Goal: Task Accomplishment & Management: Manage account settings

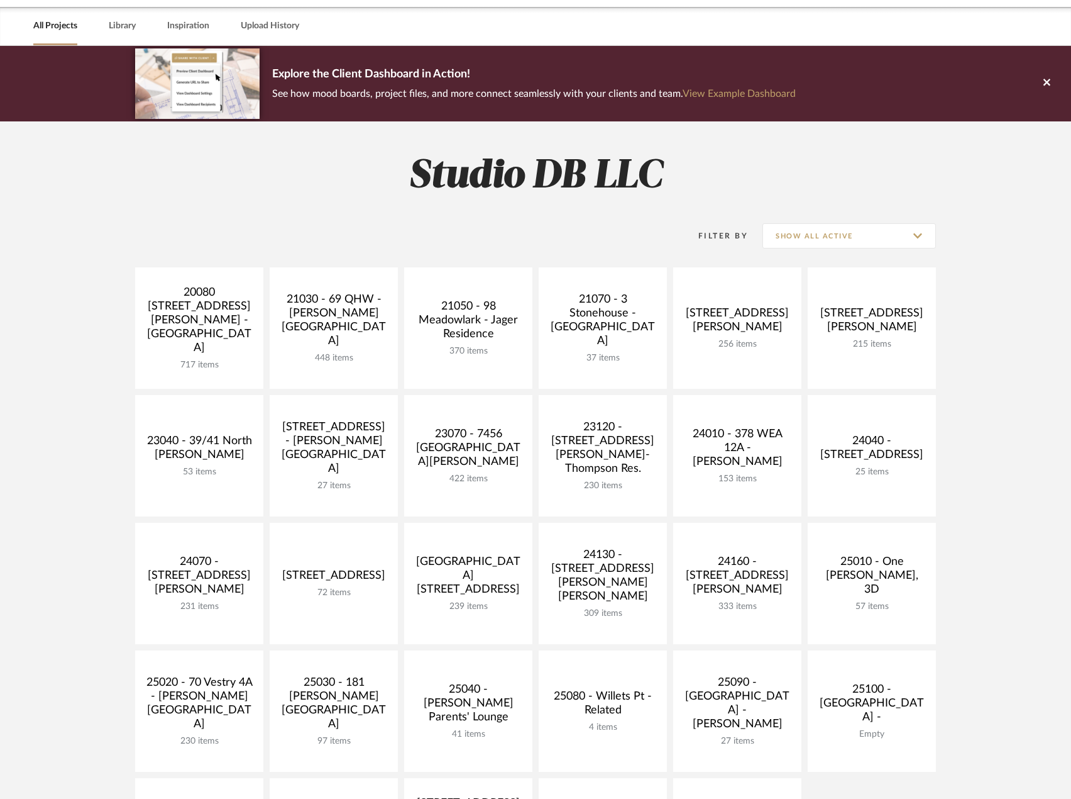
scroll to position [63, 0]
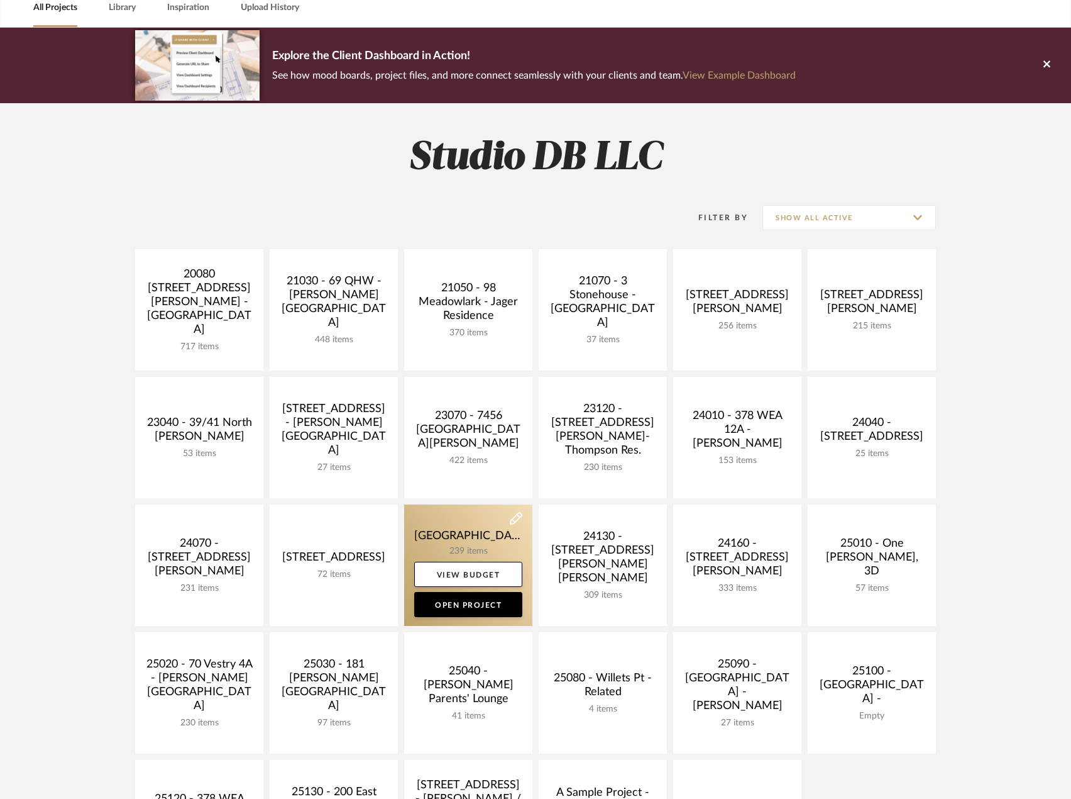
click at [475, 533] on link at bounding box center [468, 564] width 128 height 121
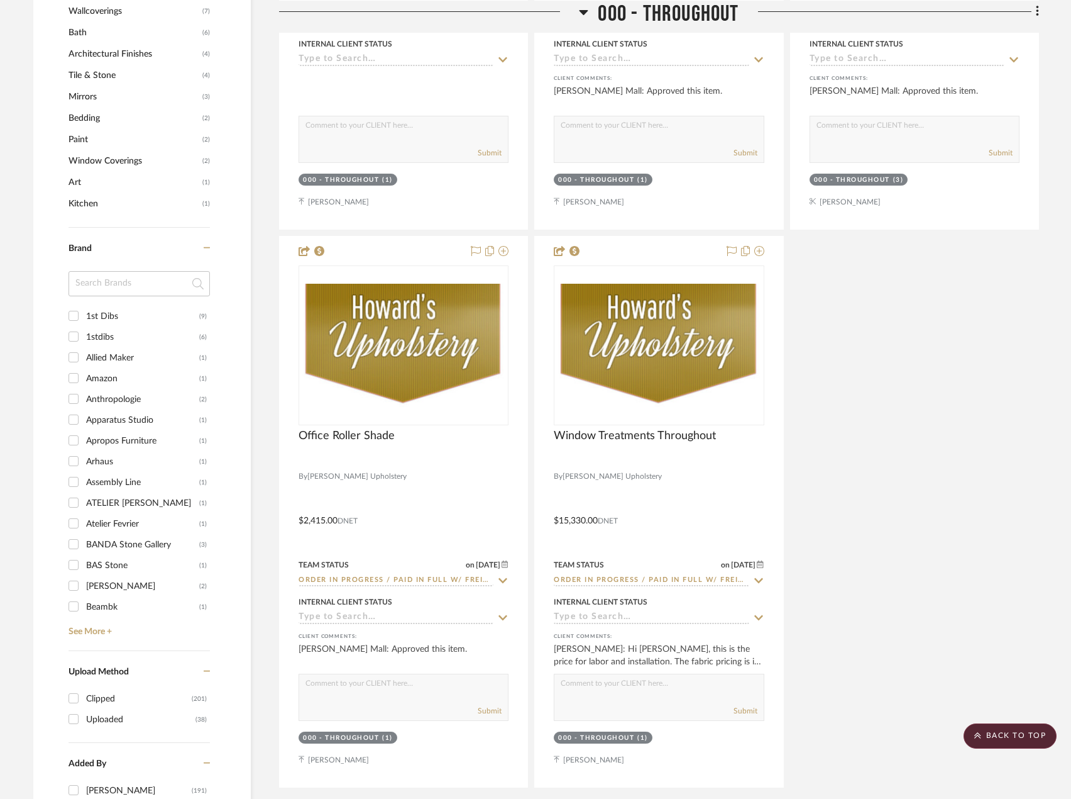
scroll to position [1069, 0]
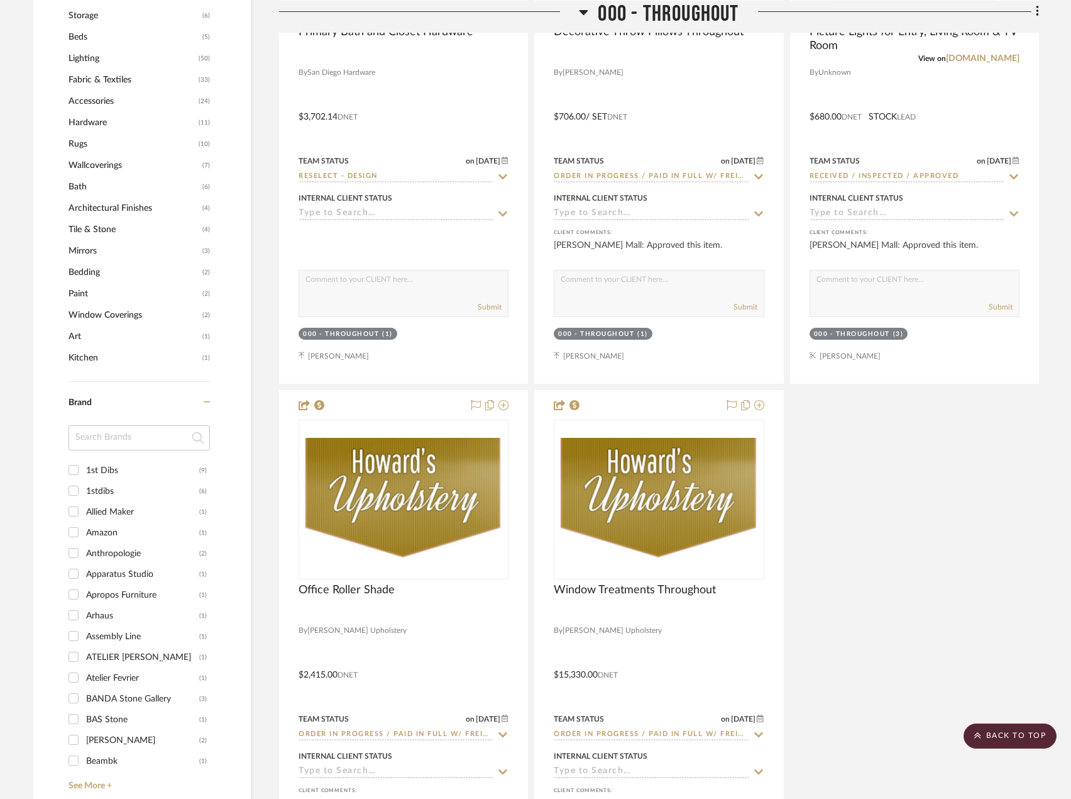
click at [91, 252] on span "Mirrors" at bounding box center [134, 250] width 131 height 21
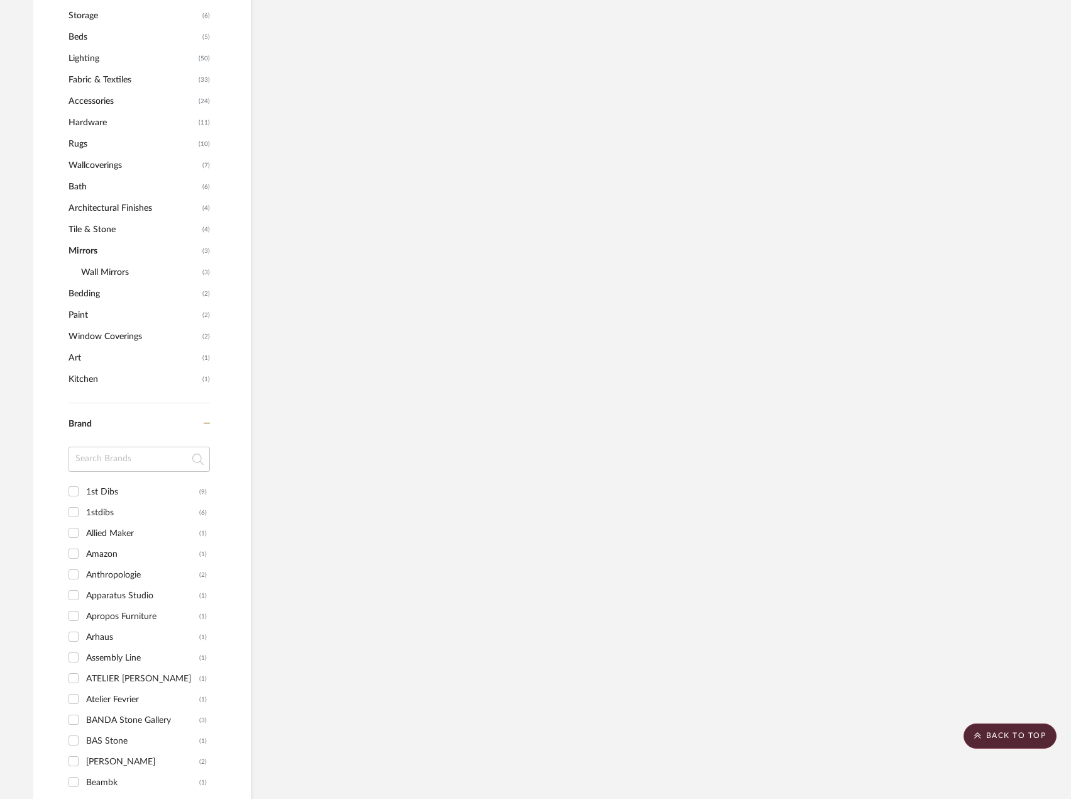
scroll to position [944, 0]
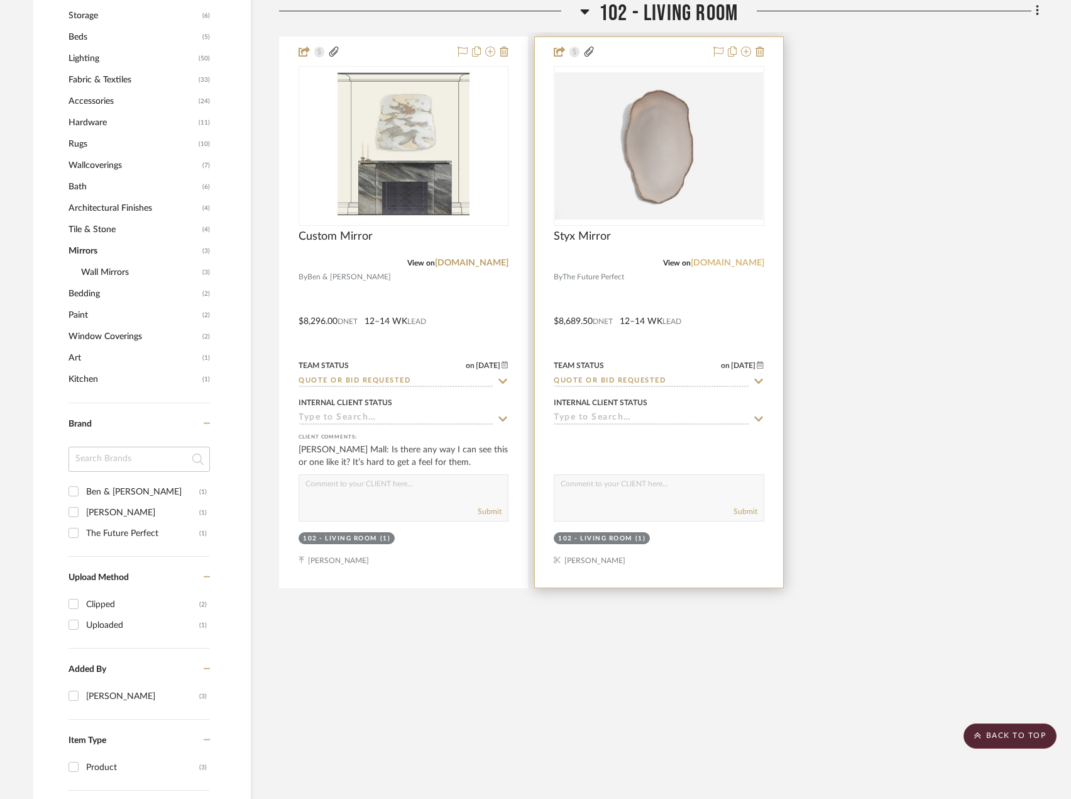
click at [692, 260] on link "[DOMAIN_NAME]" at bounding box center [728, 262] width 74 height 9
click at [682, 190] on img "0" at bounding box center [659, 145] width 208 height 147
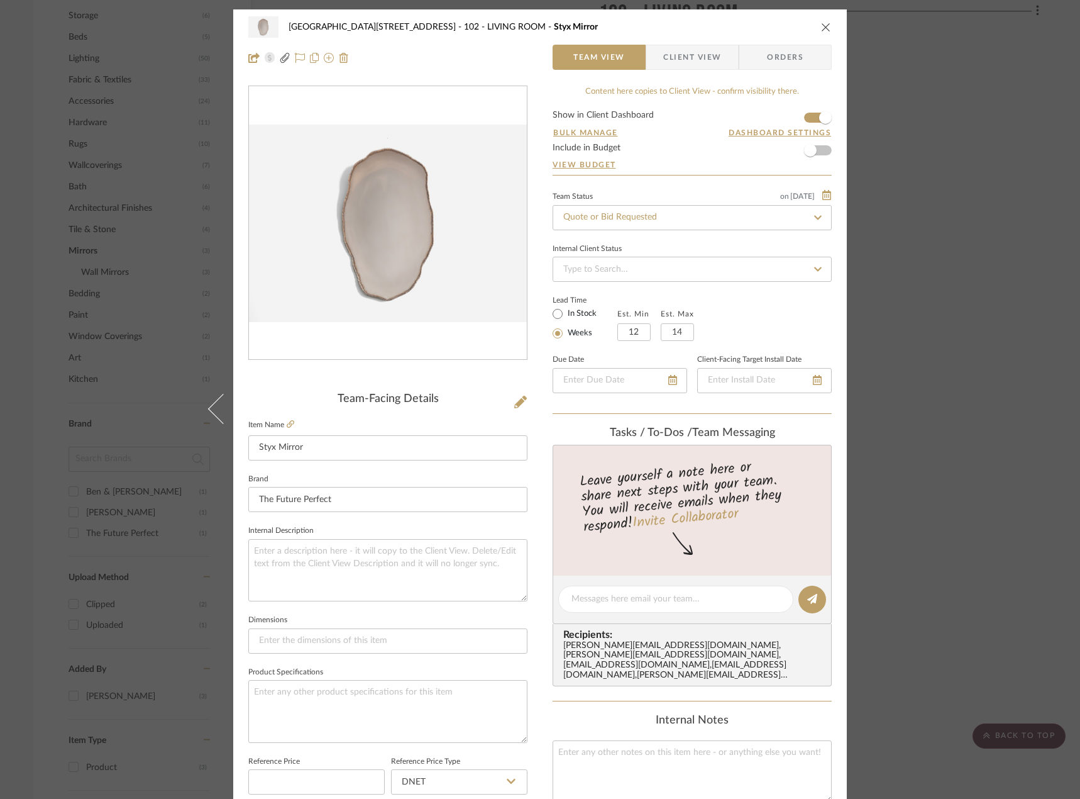
click at [879, 378] on div "24100 - [STREET_ADDRESS] - Mall 102 - LIVING ROOM Styx Mirror Team View Client …" at bounding box center [540, 399] width 1080 height 799
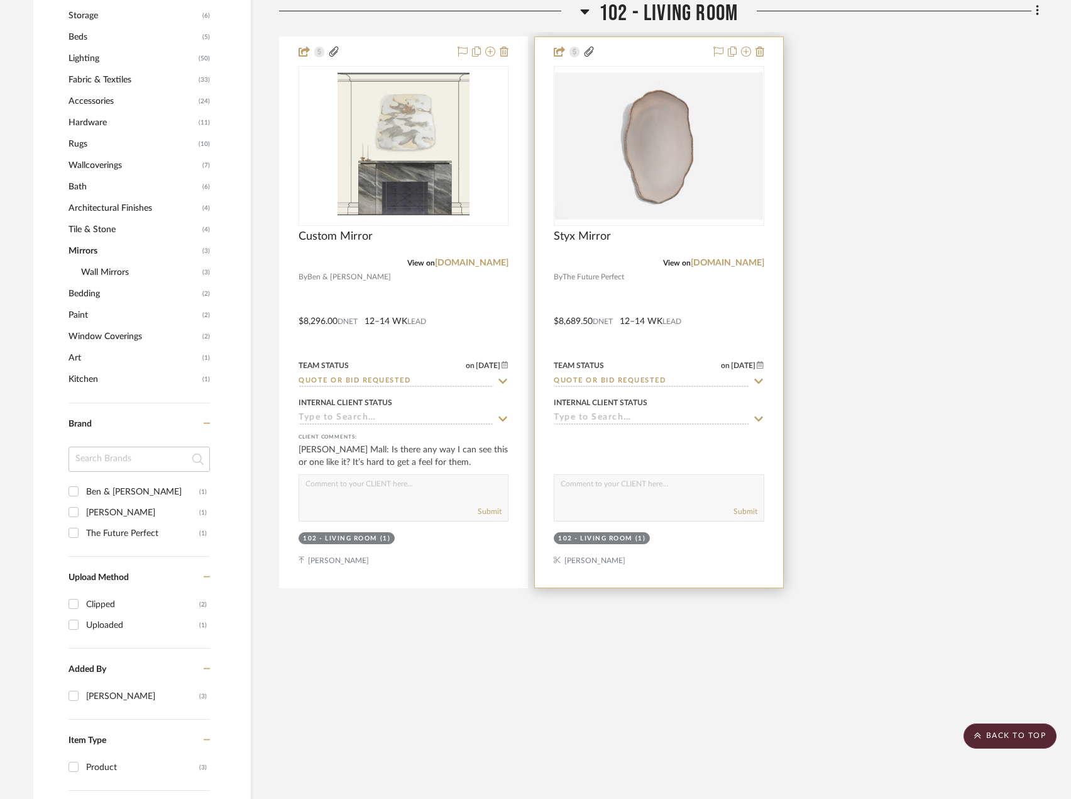
scroll to position [693, 0]
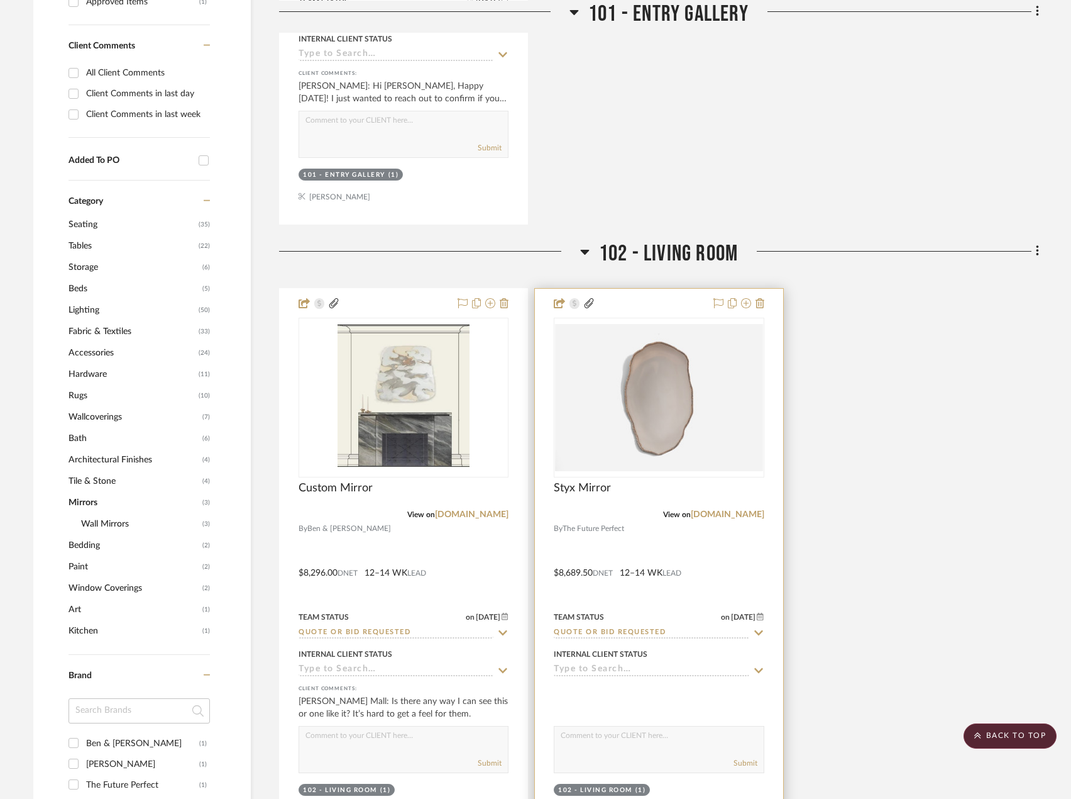
click at [709, 441] on img "0" at bounding box center [659, 397] width 208 height 147
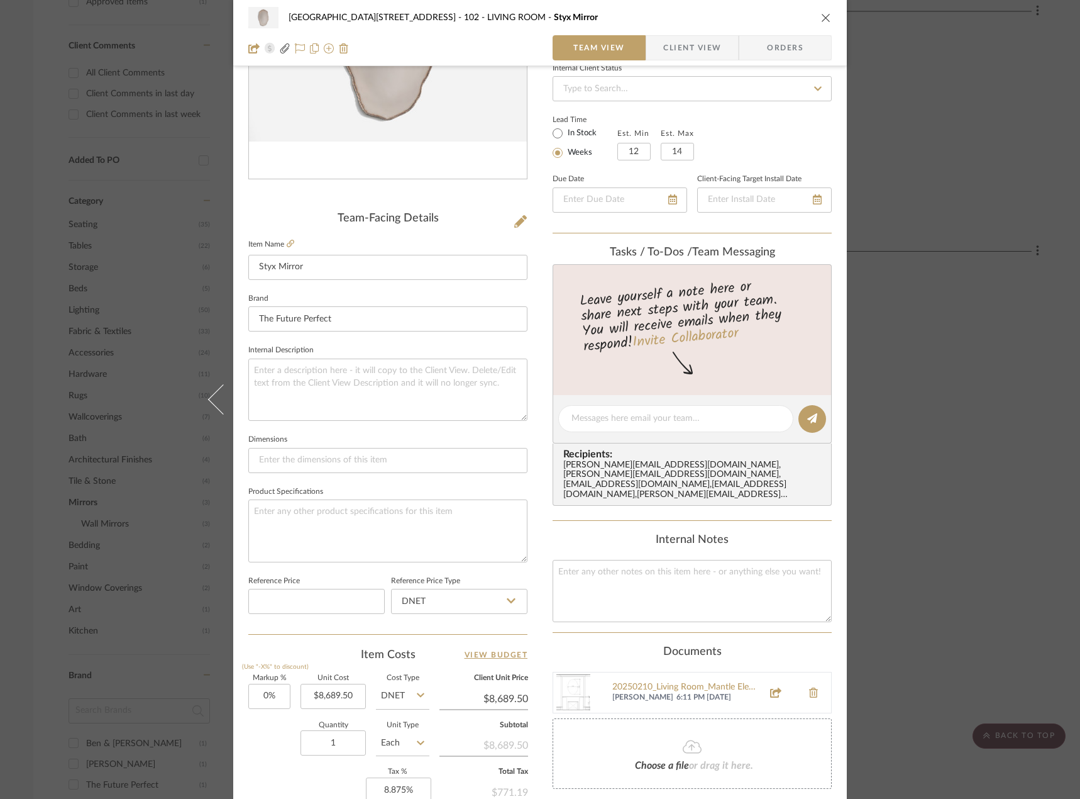
scroll to position [372, 0]
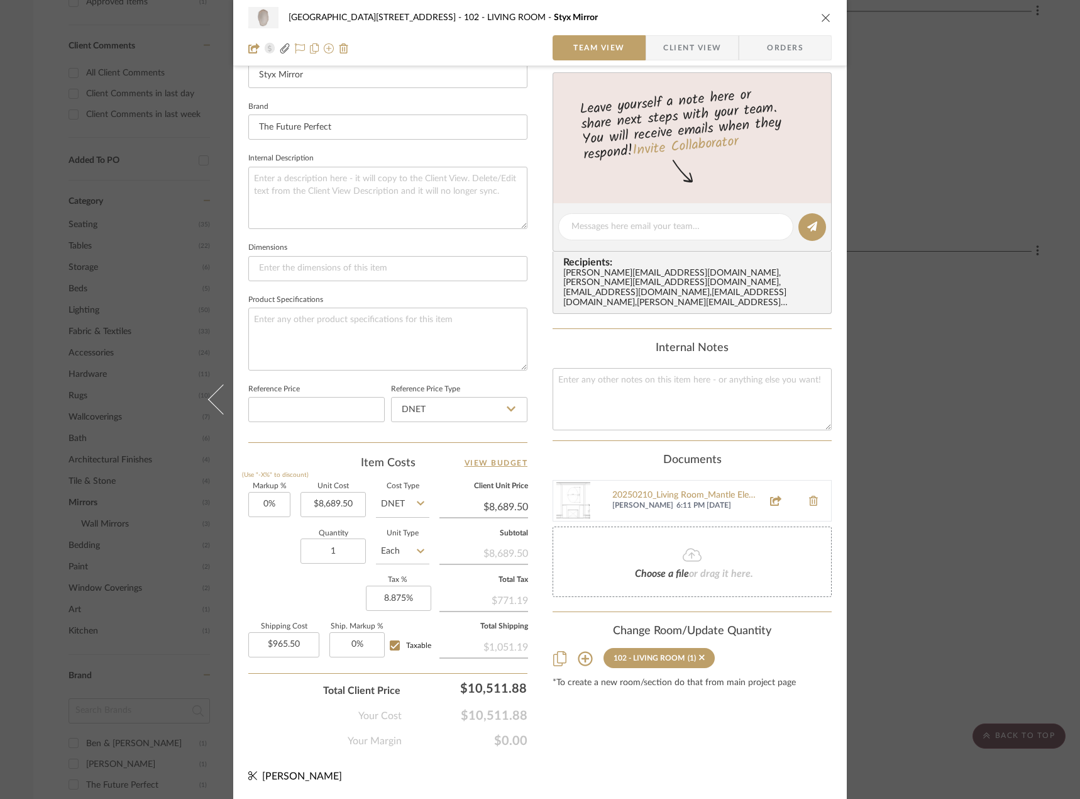
click at [581, 651] on icon at bounding box center [585, 658] width 14 height 14
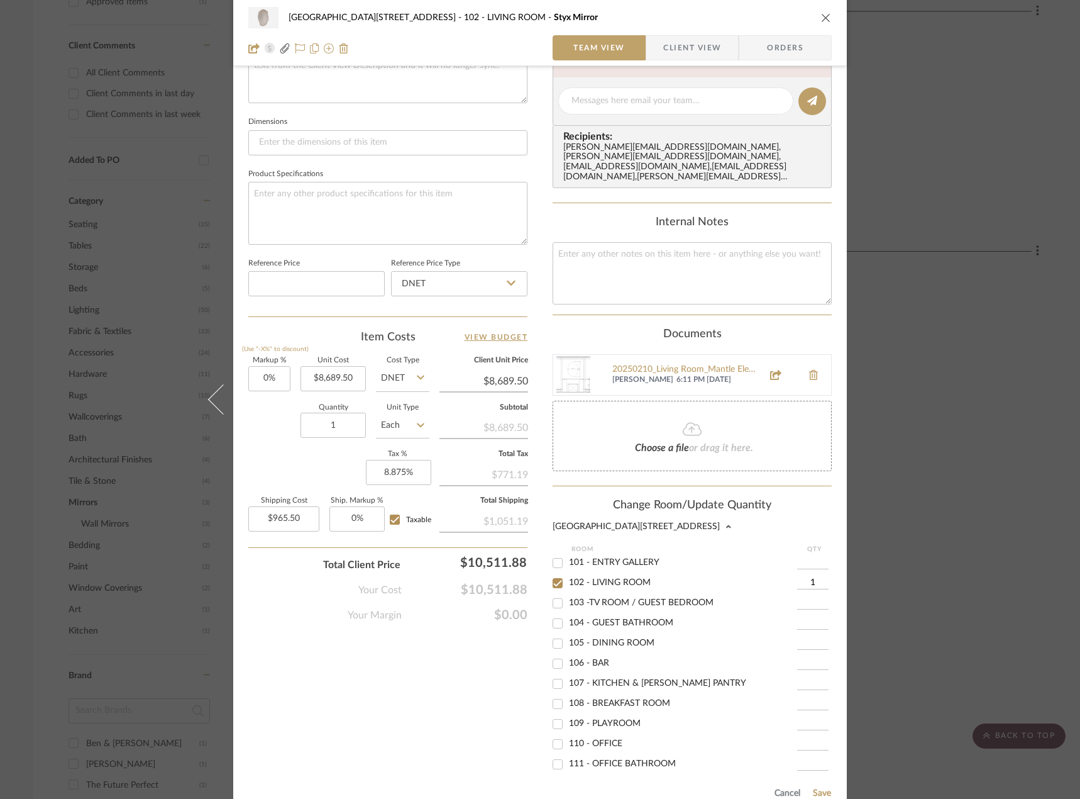
scroll to position [20, 0]
click at [555, 634] on input "105 - DINING ROOM" at bounding box center [558, 644] width 20 height 20
checkbox input "true"
type input "1"
click at [555, 580] on input "102 - LIVING ROOM" at bounding box center [558, 583] width 20 height 20
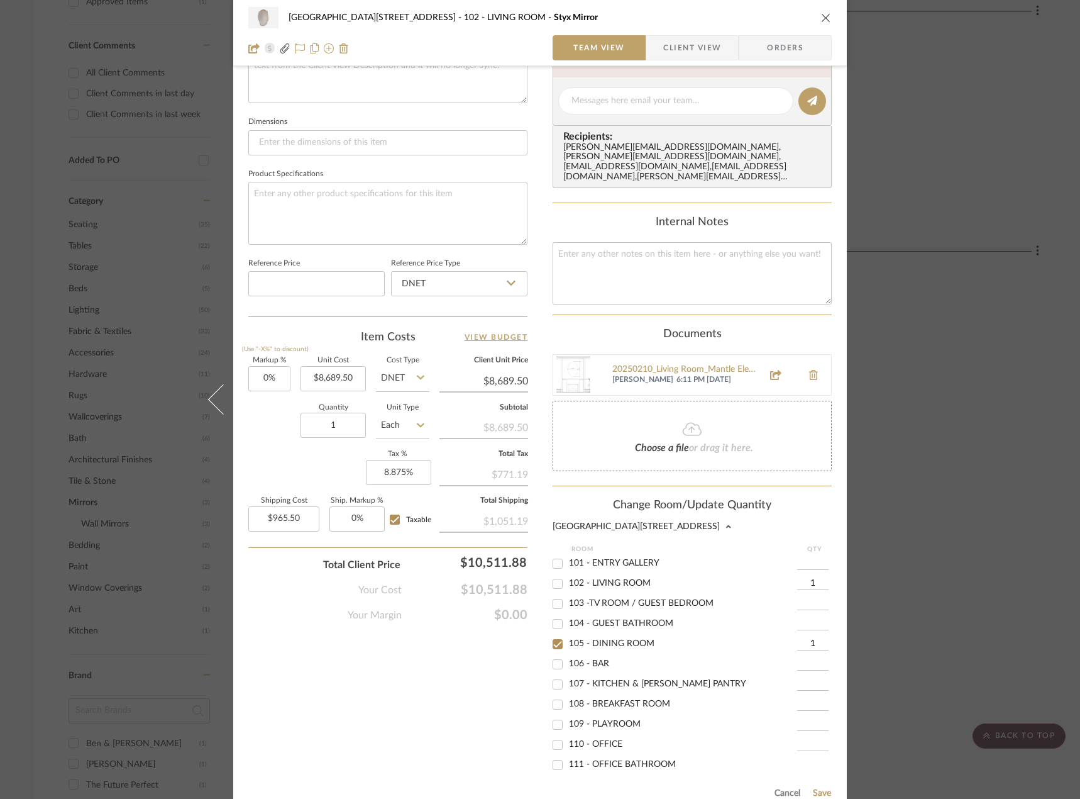
checkbox input "false"
click at [765, 328] on div "Documents" at bounding box center [692, 335] width 279 height 14
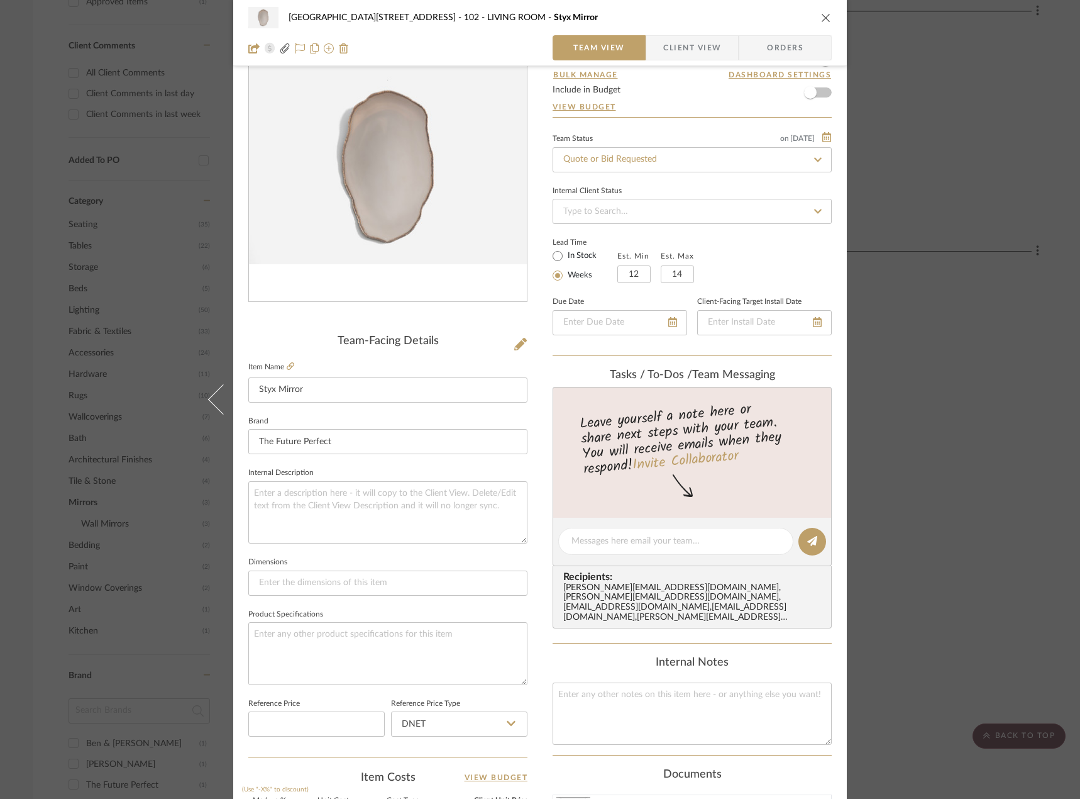
drag, startPoint x: 699, startPoint y: 52, endPoint x: 707, endPoint y: 87, distance: 36.3
click at [699, 52] on span "Client View" at bounding box center [692, 47] width 58 height 25
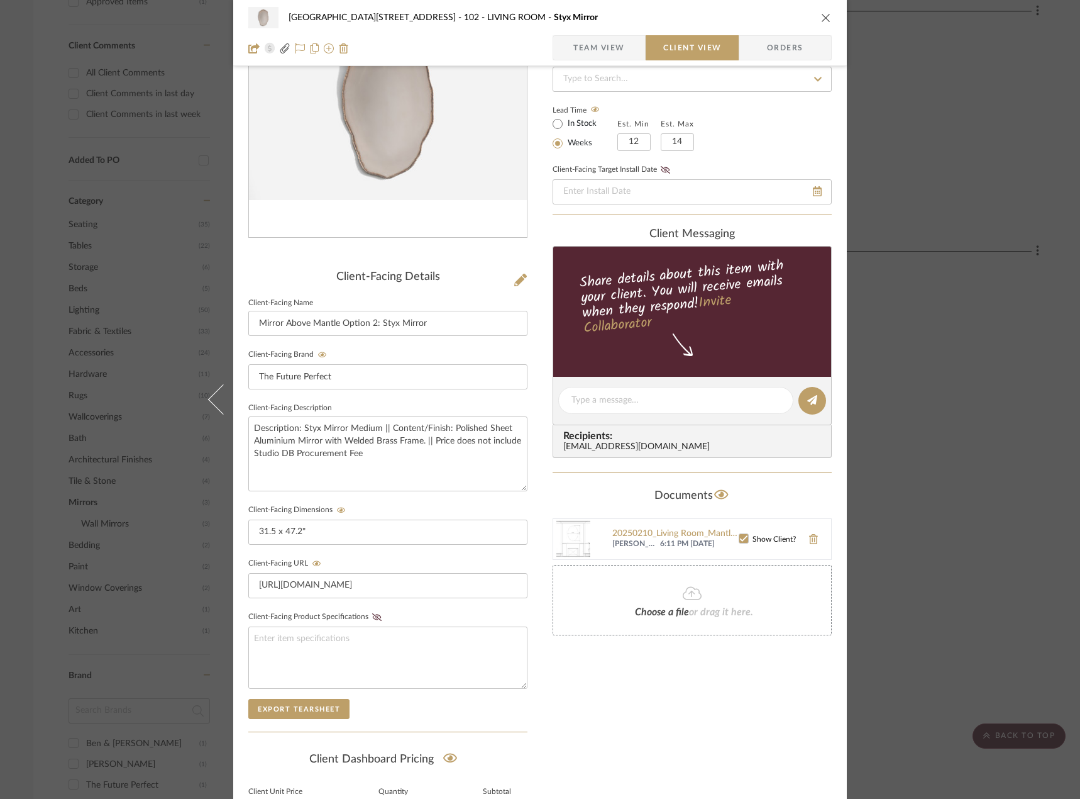
scroll to position [0, 0]
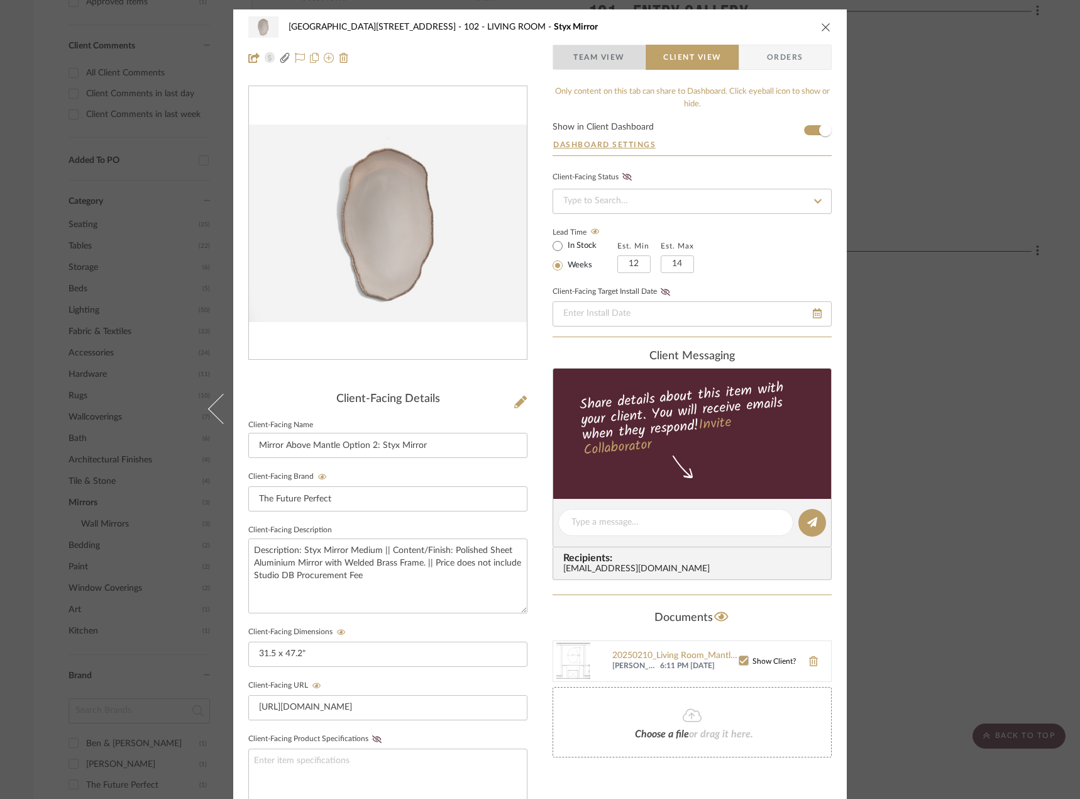
click at [610, 48] on span "Team View" at bounding box center [599, 57] width 52 height 25
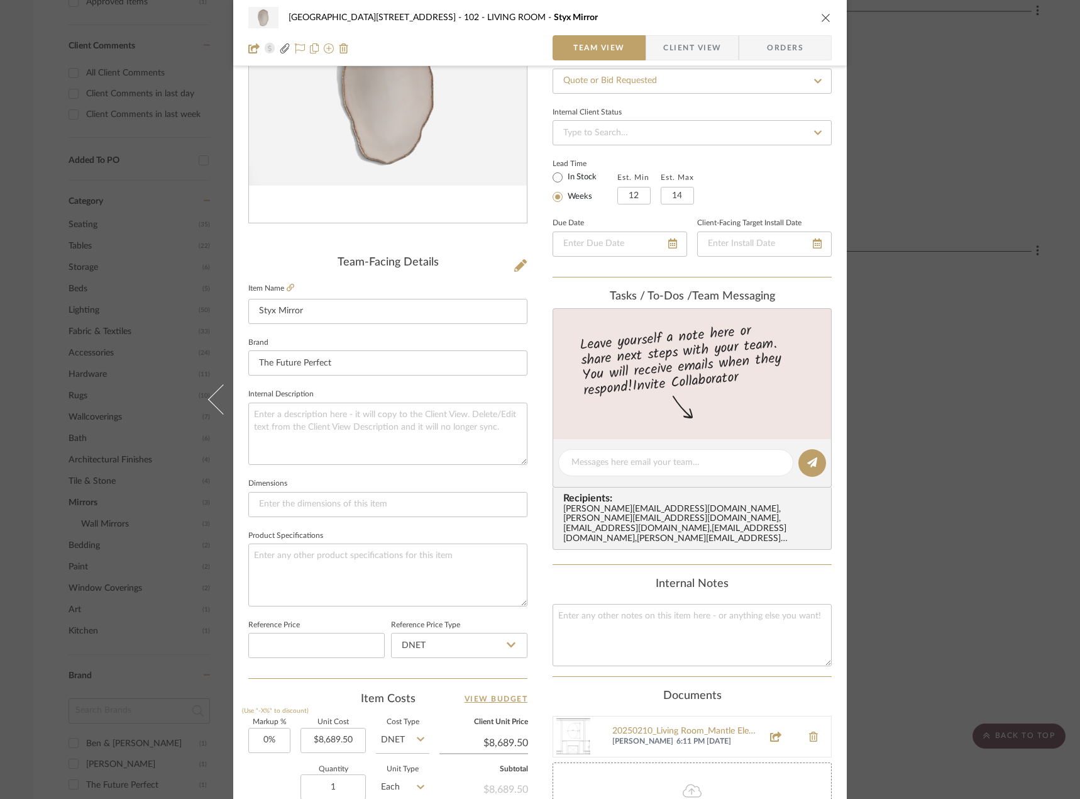
scroll to position [314, 0]
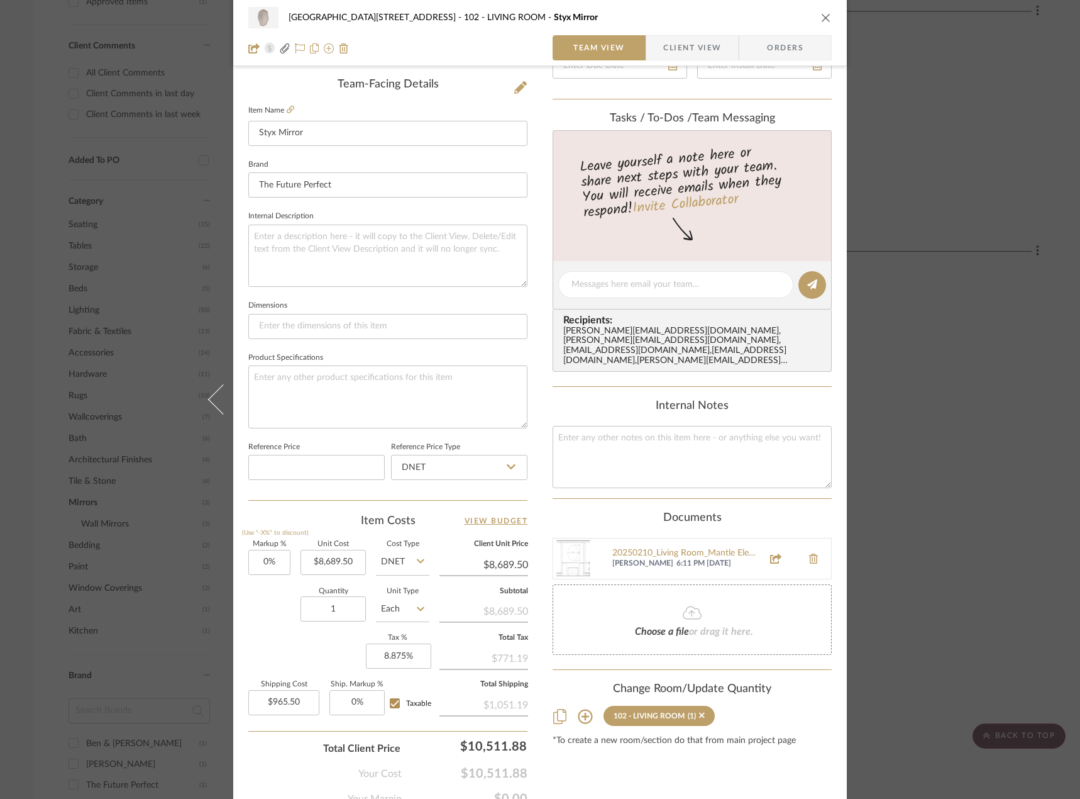
click at [582, 711] on icon at bounding box center [585, 716] width 15 height 15
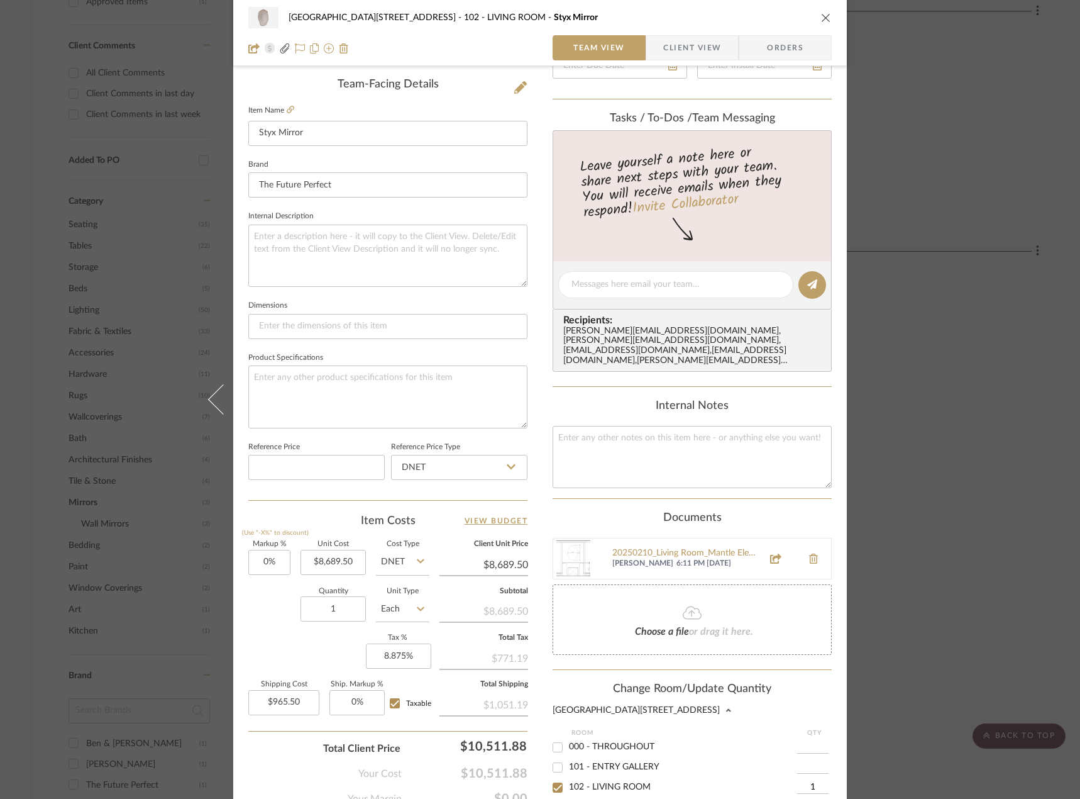
scroll to position [606, 0]
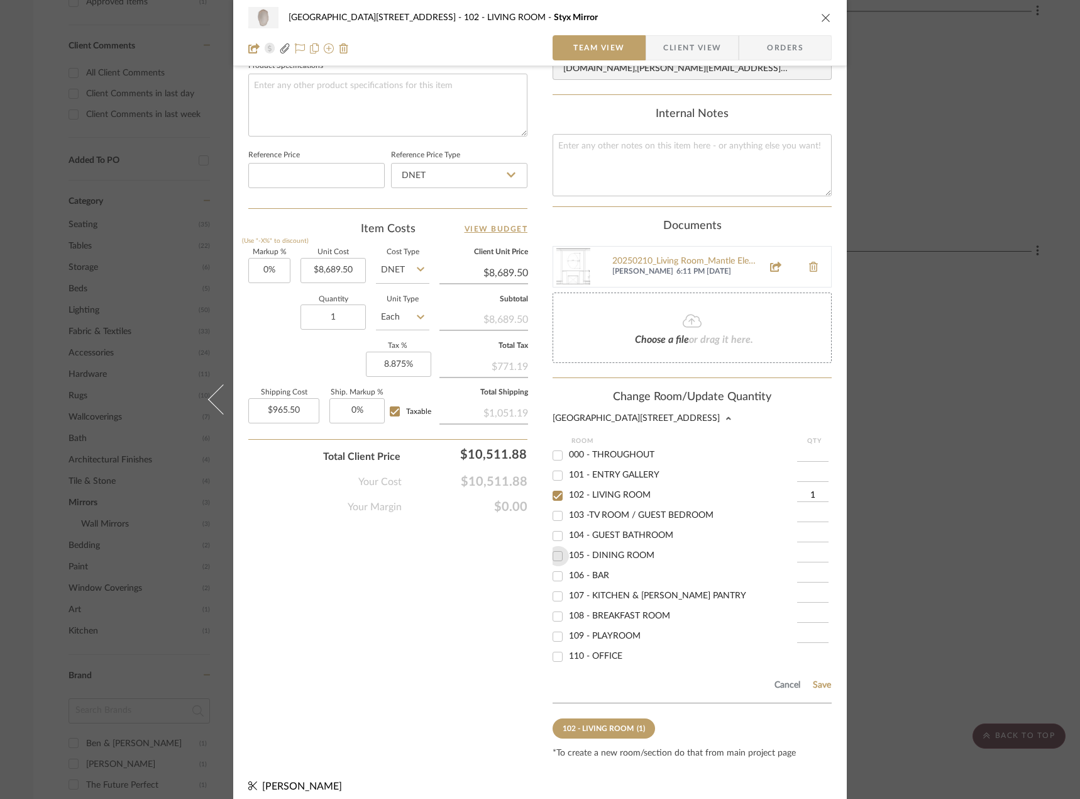
click at [555, 553] on input "105 - DINING ROOM" at bounding box center [558, 556] width 20 height 20
checkbox input "true"
type input "1"
click at [558, 486] on input "102 - LIVING ROOM" at bounding box center [558, 495] width 20 height 20
checkbox input "false"
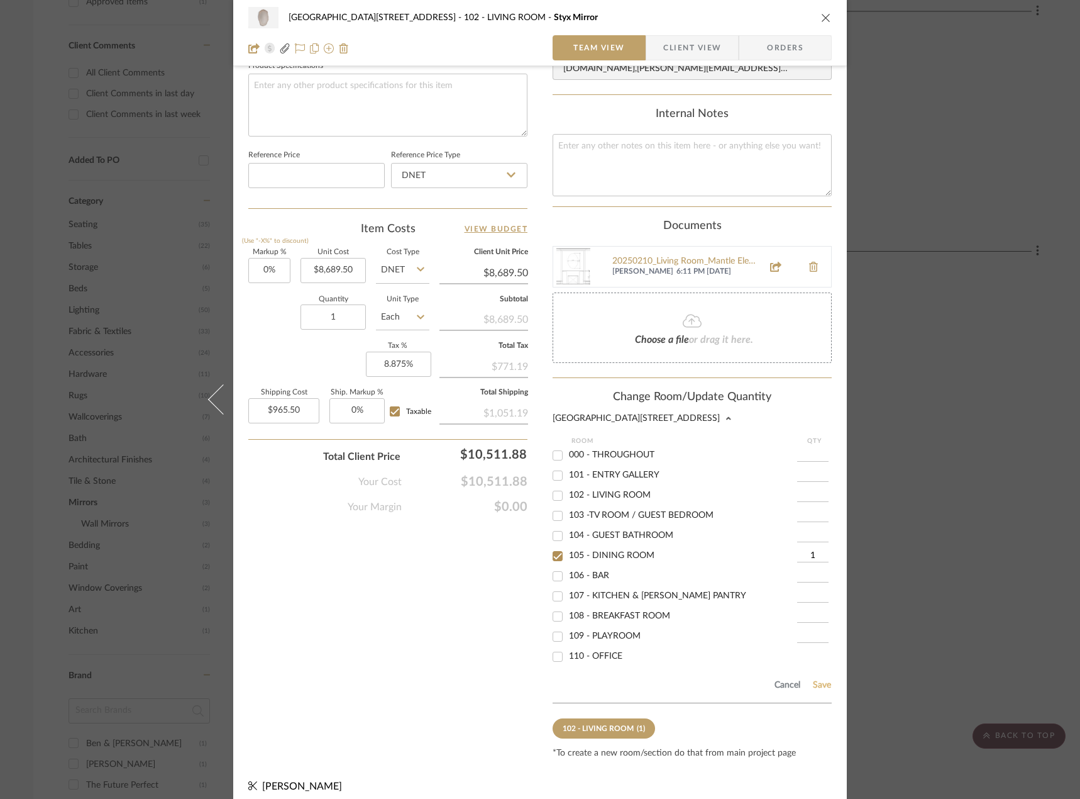
click at [812, 680] on button "Save" at bounding box center [821, 685] width 19 height 10
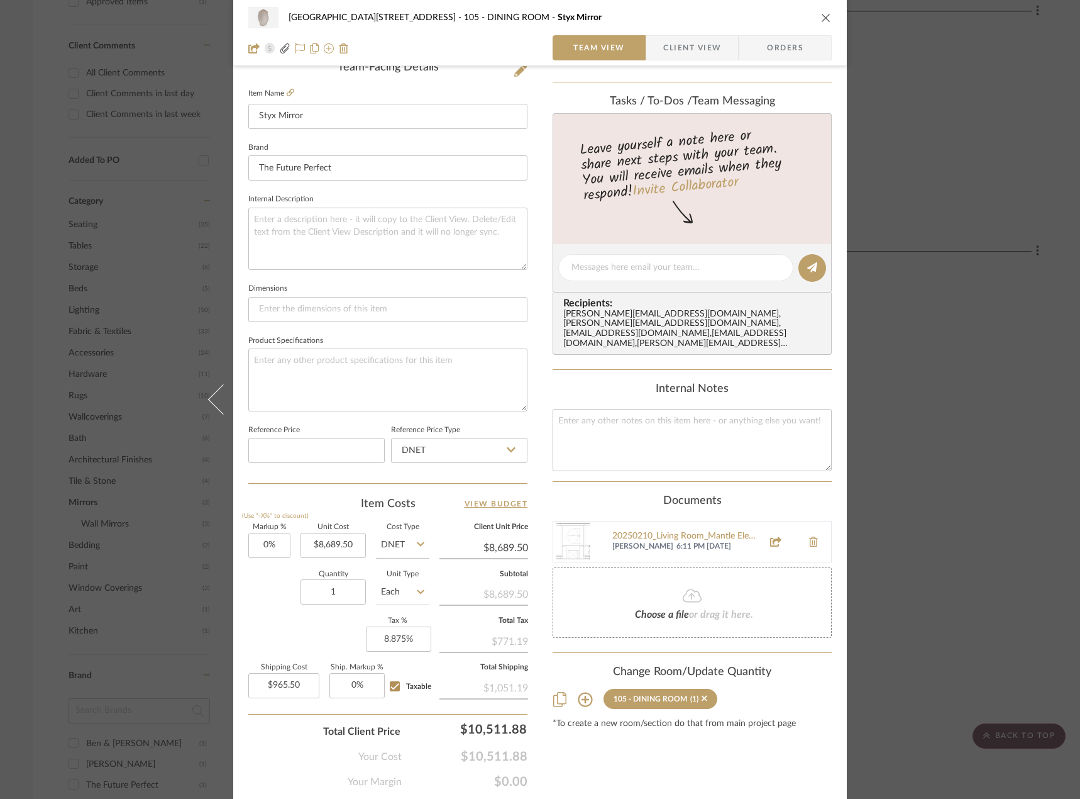
scroll to position [309, 0]
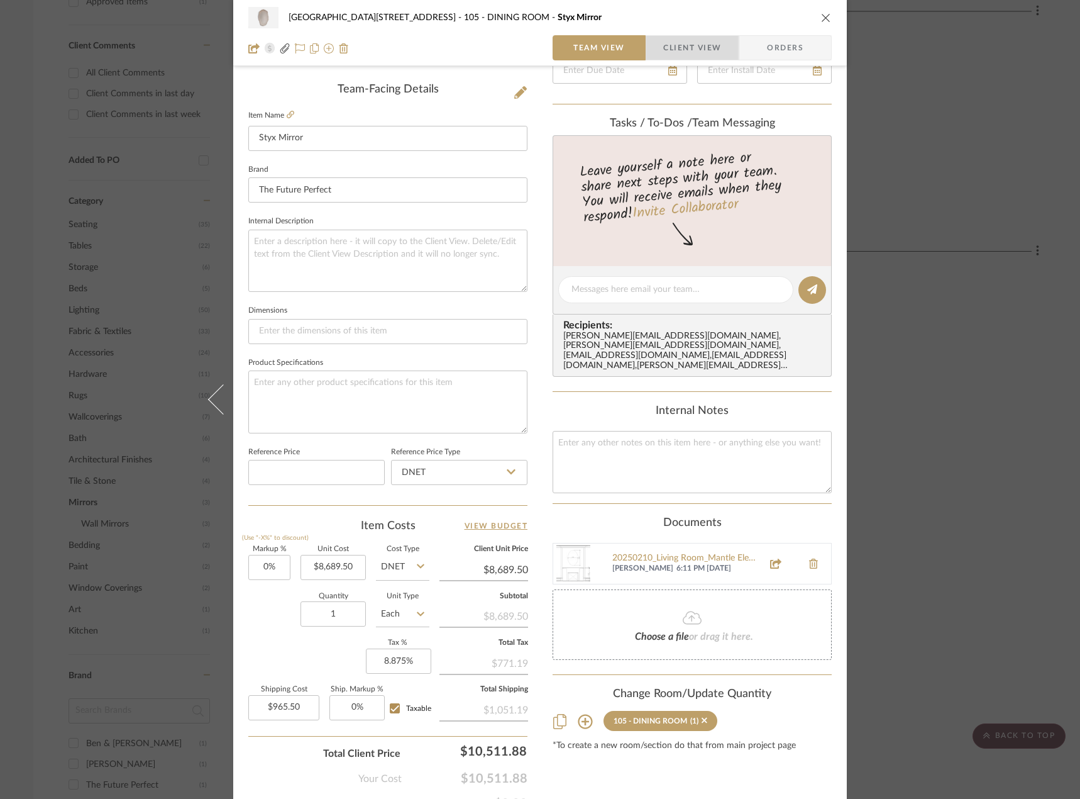
click at [680, 41] on span "Client View" at bounding box center [692, 47] width 58 height 25
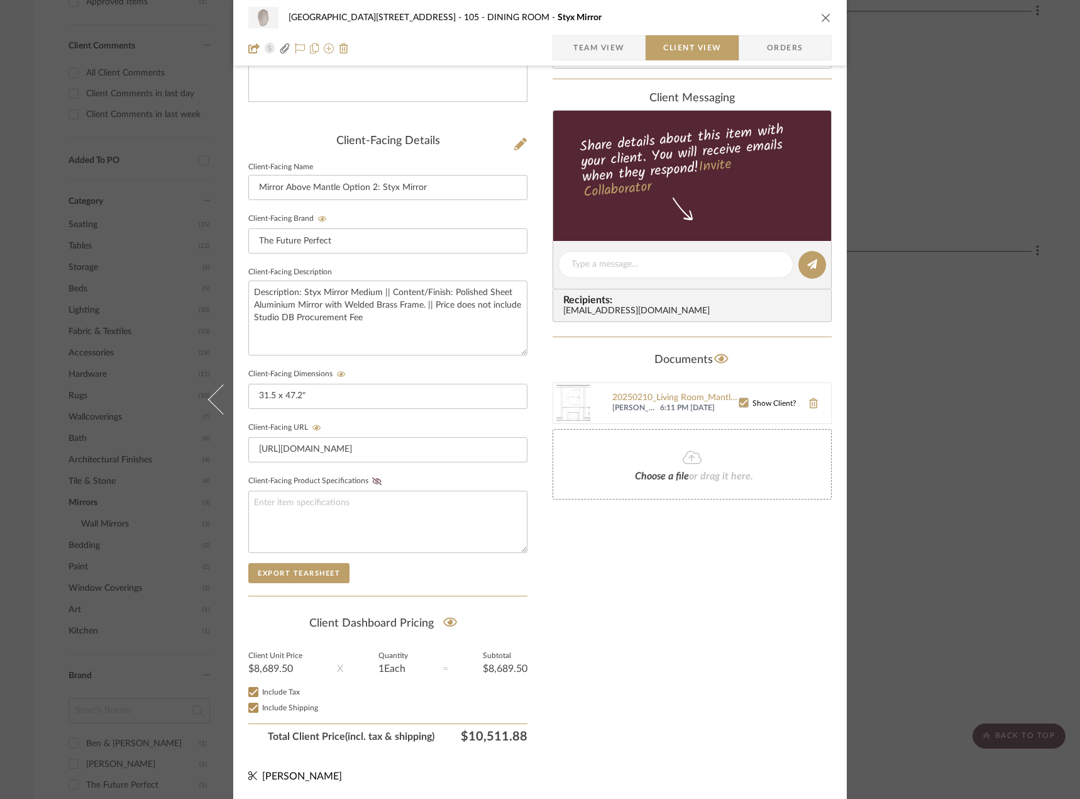
click at [743, 405] on icon at bounding box center [743, 402] width 9 height 9
click at [615, 40] on span "Team View" at bounding box center [599, 47] width 52 height 25
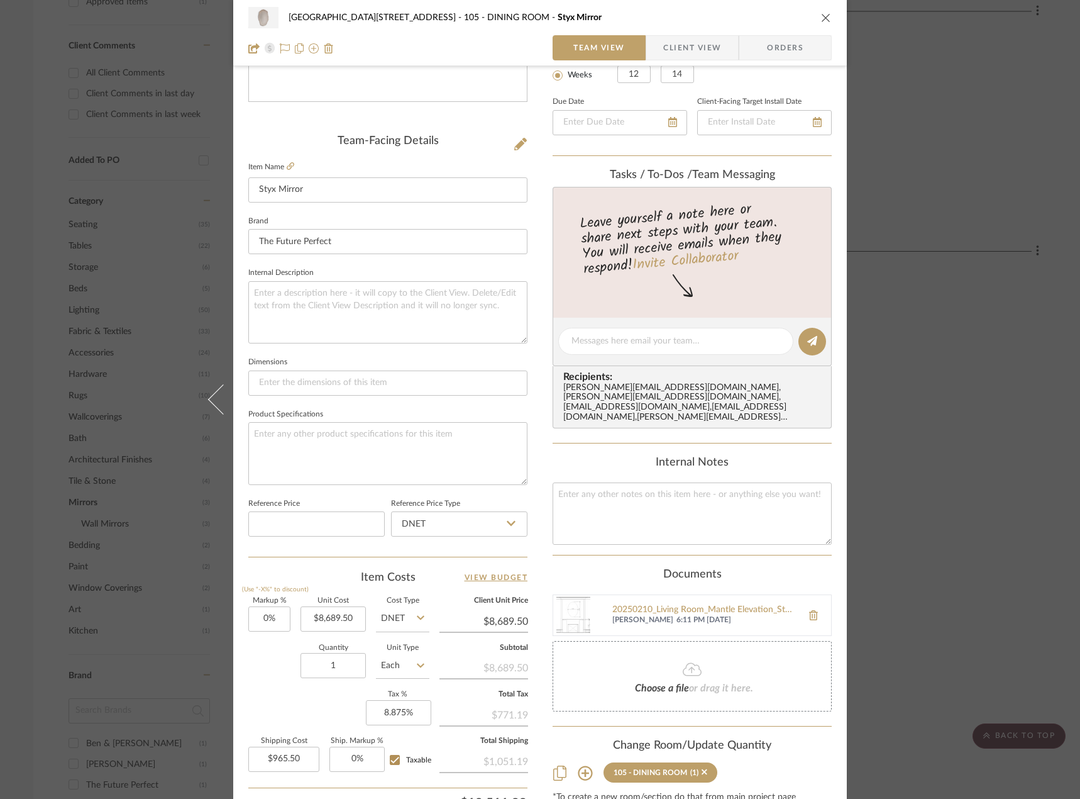
scroll to position [372, 0]
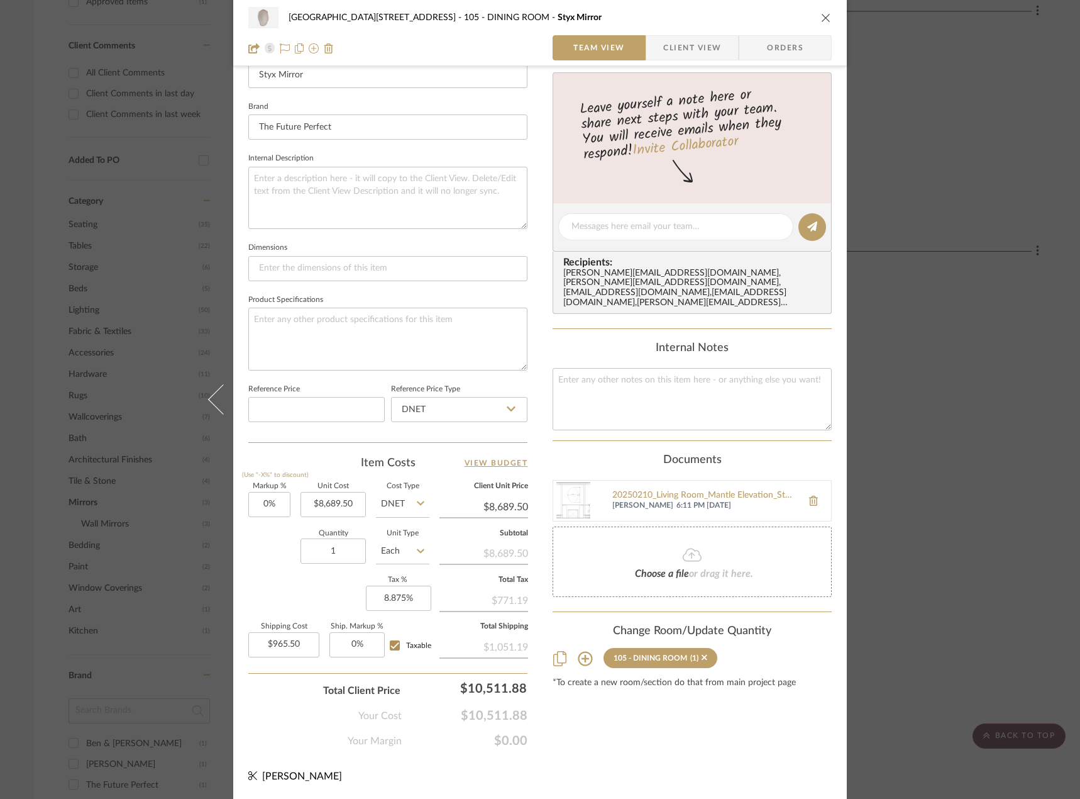
click at [693, 550] on icon at bounding box center [692, 554] width 19 height 13
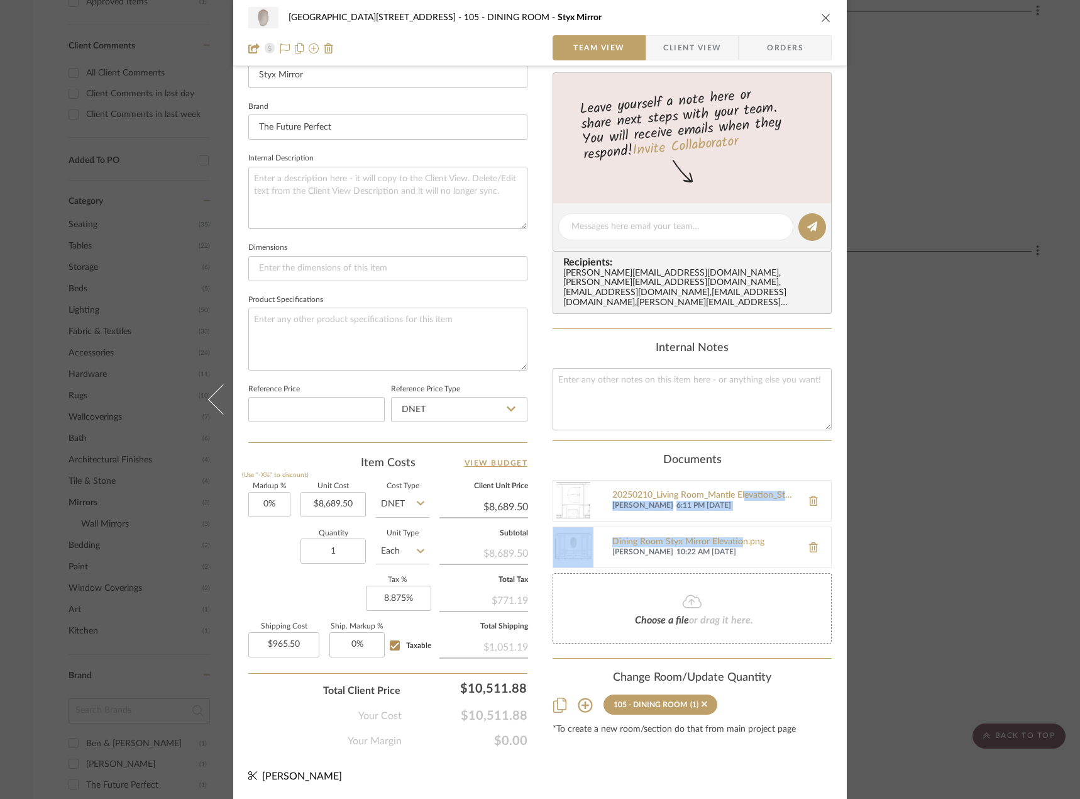
drag, startPoint x: 742, startPoint y: 479, endPoint x: 721, endPoint y: 461, distance: 27.6
click at [735, 518] on div "20250210_Living Room_Mantle Elevation_Styx Mirror.jpg [PERSON_NAME] 6:11 PM [DA…" at bounding box center [692, 524] width 279 height 88
click at [717, 436] on div "Content here copies to Client View - confirm visibility there. Show in Client D…" at bounding box center [692, 230] width 279 height 1035
click at [609, 453] on div "Documents" at bounding box center [692, 460] width 279 height 14
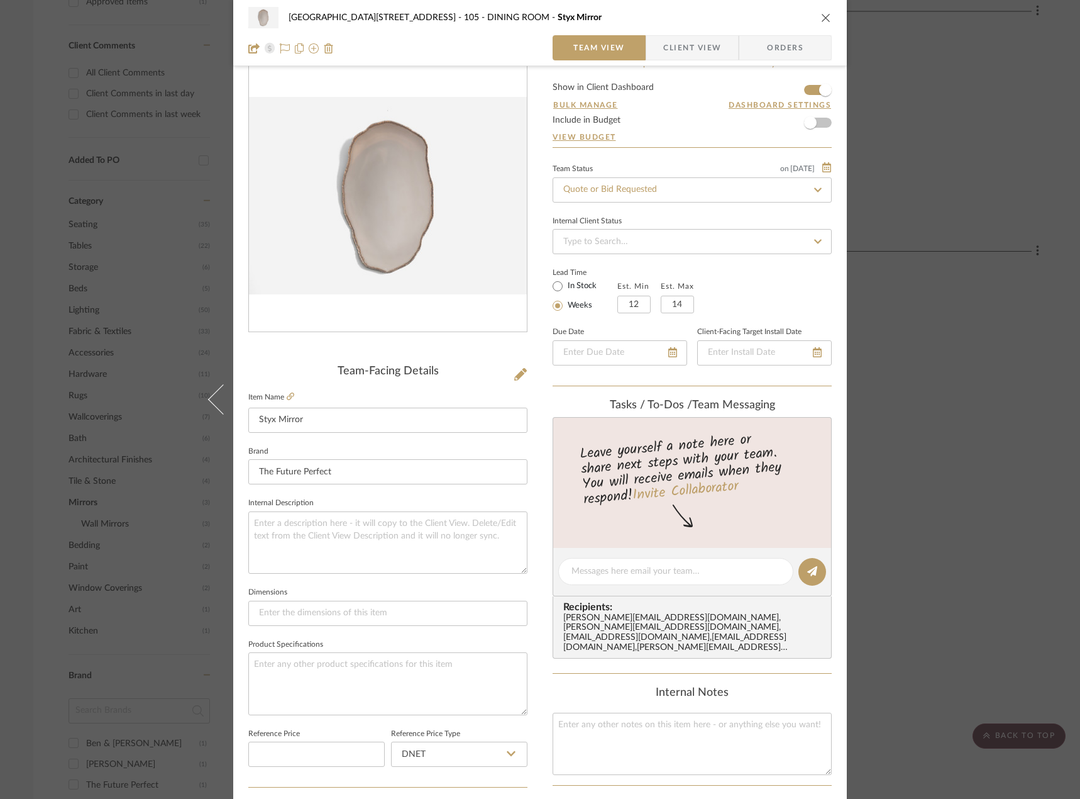
scroll to position [0, 0]
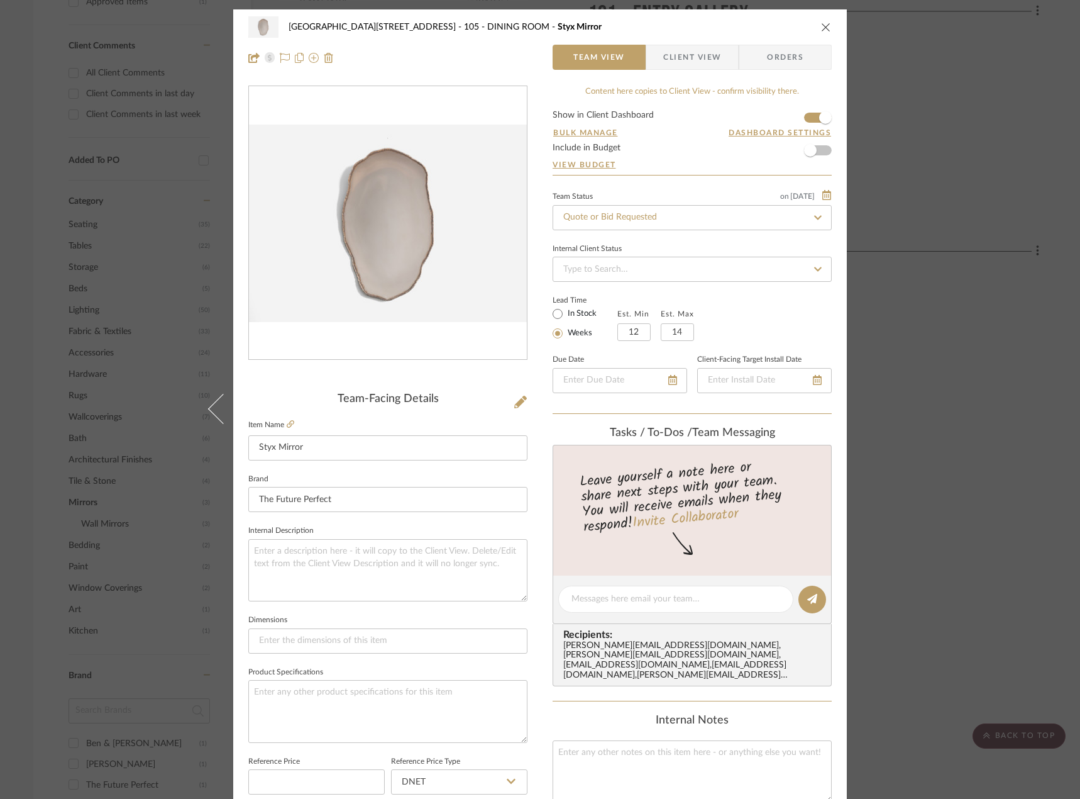
click at [707, 57] on span "Client View" at bounding box center [692, 57] width 58 height 25
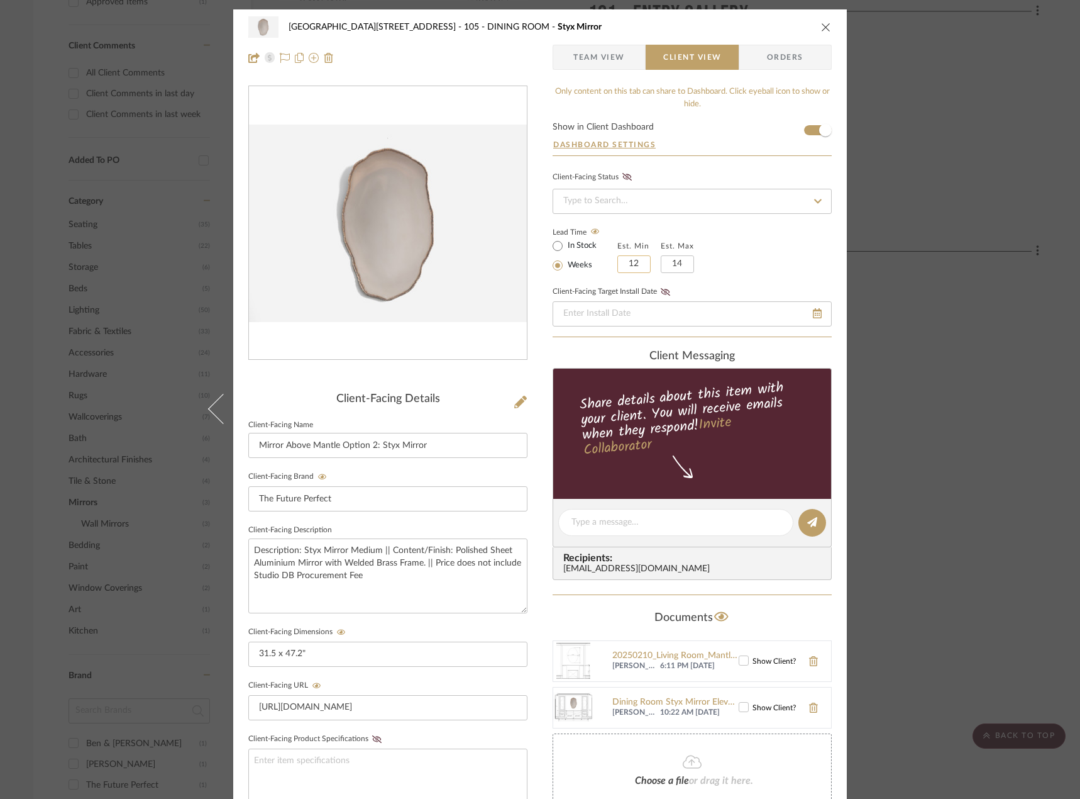
click at [635, 267] on input "12" at bounding box center [633, 264] width 33 height 18
type input "4"
click at [670, 266] on input "14" at bounding box center [677, 264] width 33 height 18
type input "6"
click at [734, 251] on div "Lead Time In Stock Weeks Est. Min 4 Est. Max 6" at bounding box center [692, 248] width 279 height 49
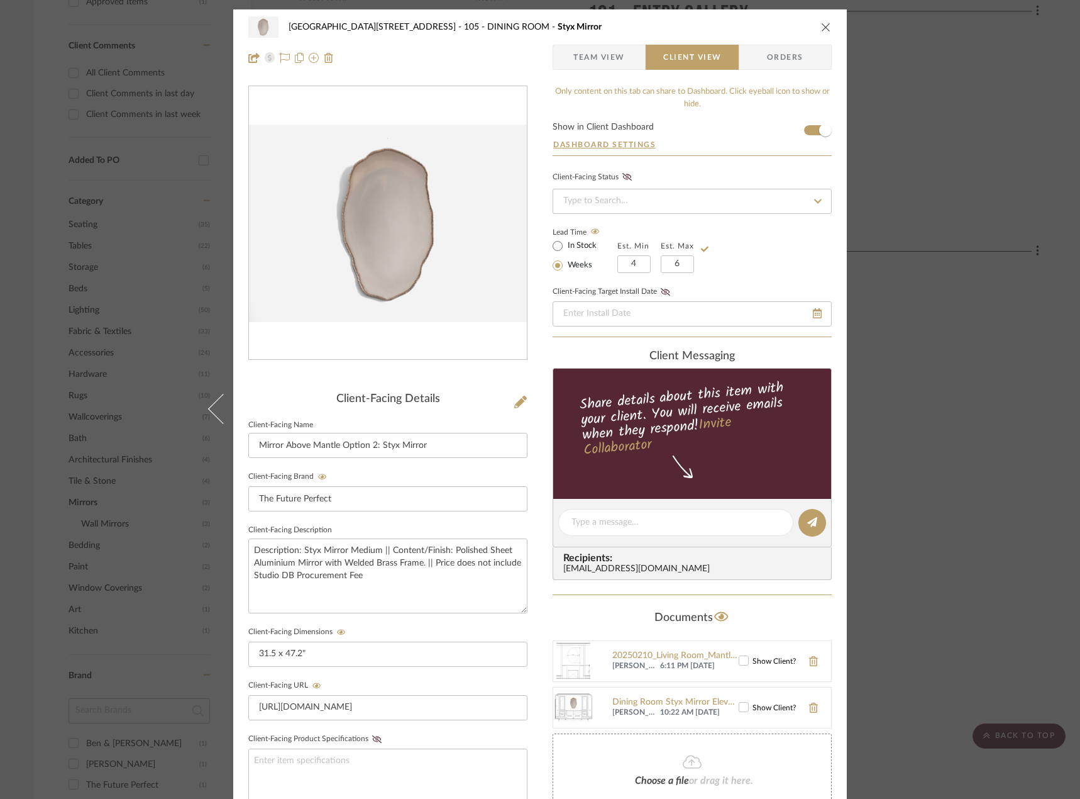
click at [589, 53] on span "Team View" at bounding box center [599, 57] width 52 height 25
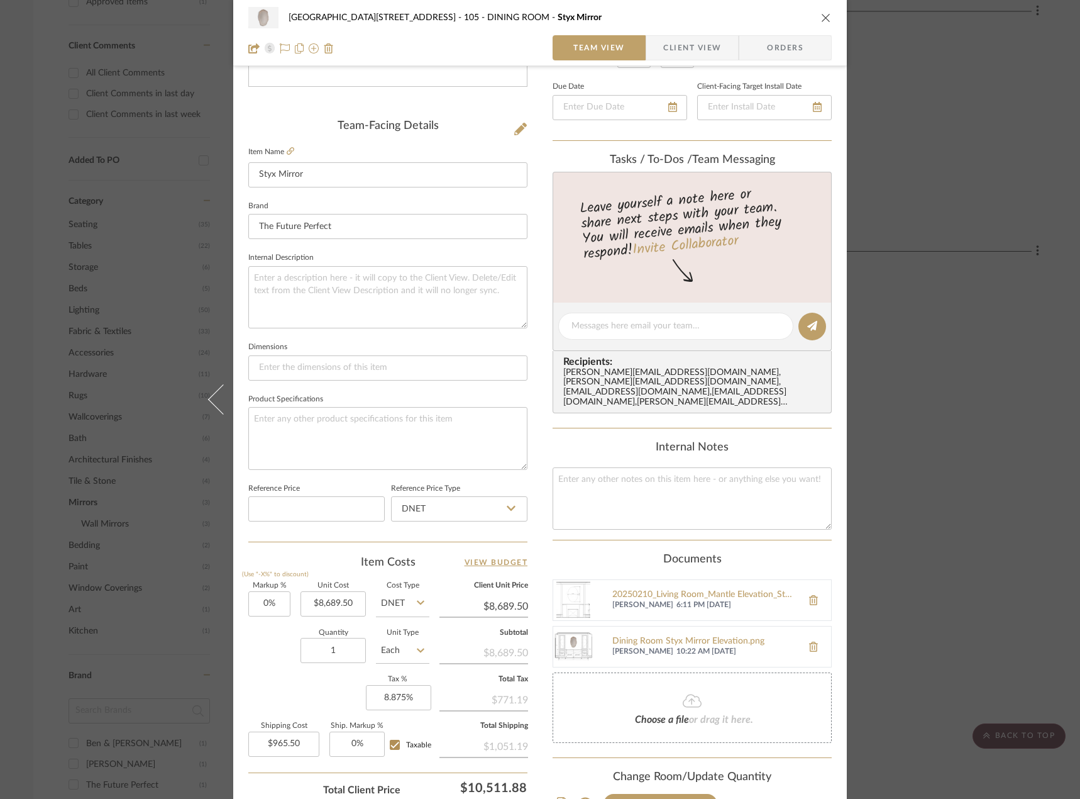
scroll to position [372, 0]
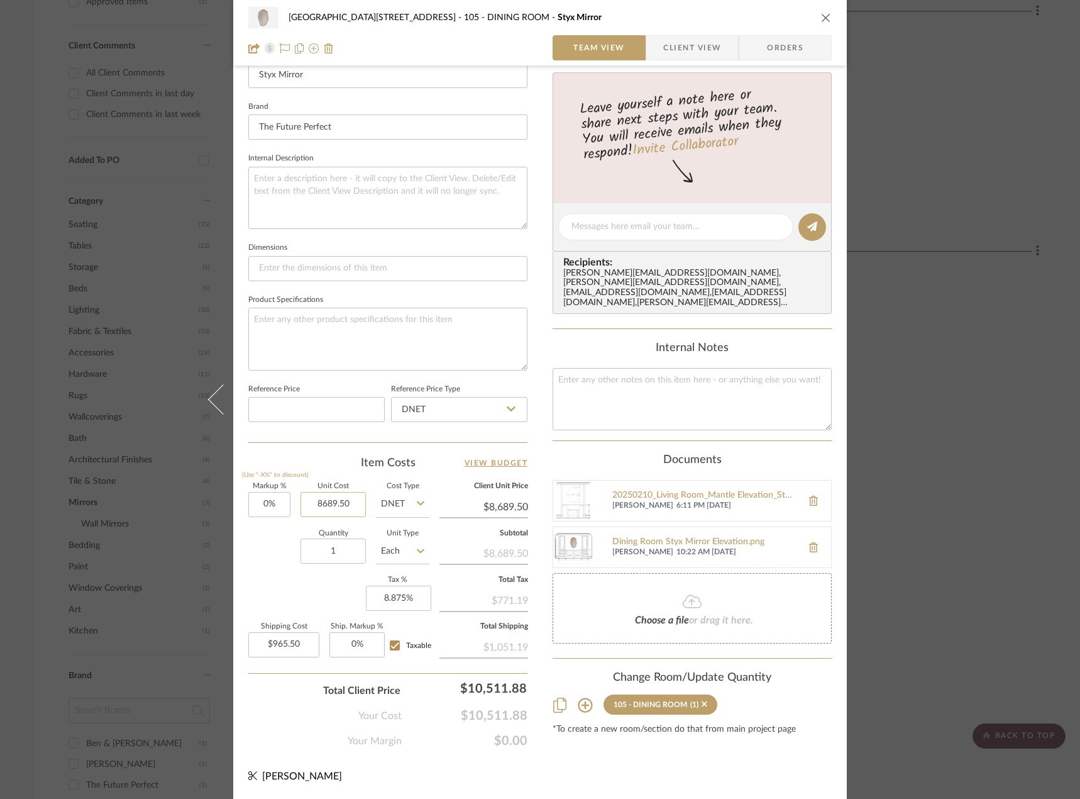
click at [353, 505] on input "8689.50" at bounding box center [333, 504] width 65 height 25
type input "$9,522.00"
type input "965.50"
click at [299, 649] on input "965.50" at bounding box center [283, 644] width 71 height 25
type input "$9,522.00"
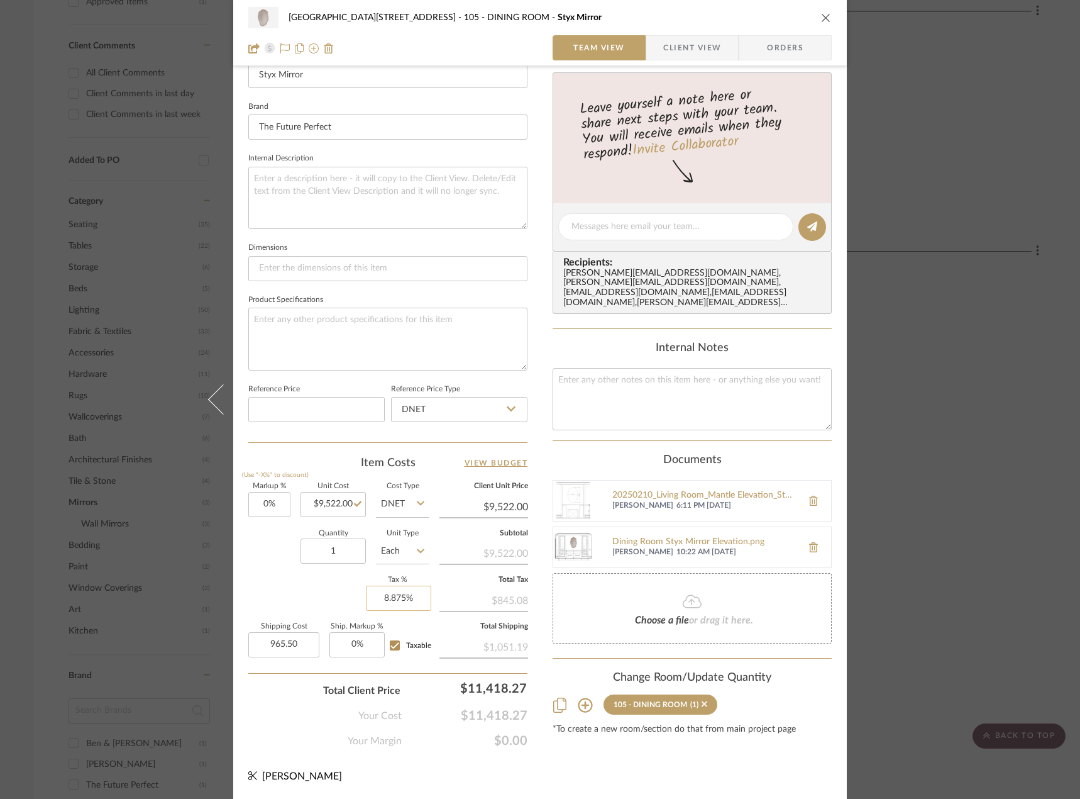
type input "8.875"
type input "$965.50"
click at [385, 596] on input "8.875" at bounding box center [398, 597] width 65 height 25
type input "8.875%"
click at [303, 639] on input "965.50" at bounding box center [283, 644] width 71 height 25
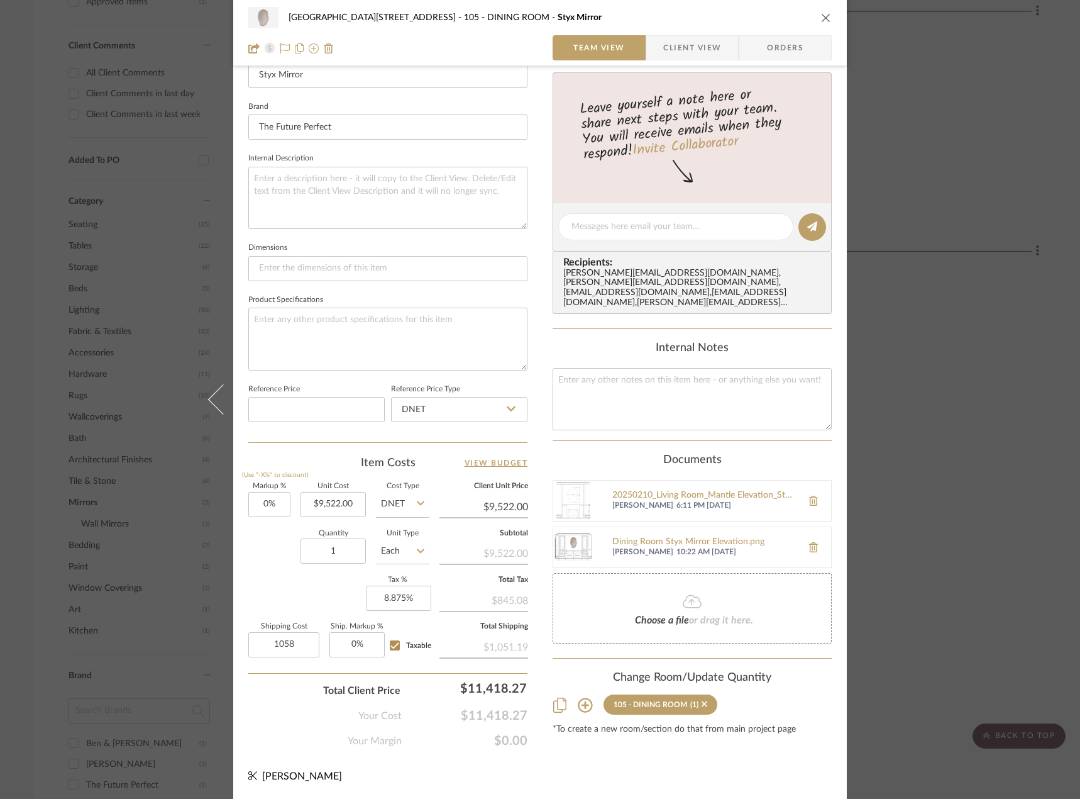
type input "$1,058.00"
click at [307, 593] on div "Markup % (Use "-X%" to discount) 0% Unit Cost $9,522.00 Cost Type DNET Client U…" at bounding box center [387, 575] width 279 height 184
click at [529, 488] on div "24100 - [STREET_ADDRESS] - Mall 105 - DINING ROOM Styx Mirror Team View Client …" at bounding box center [540, 217] width 614 height 1161
click at [418, 607] on input "8.875" at bounding box center [398, 597] width 65 height 25
type input "0%"
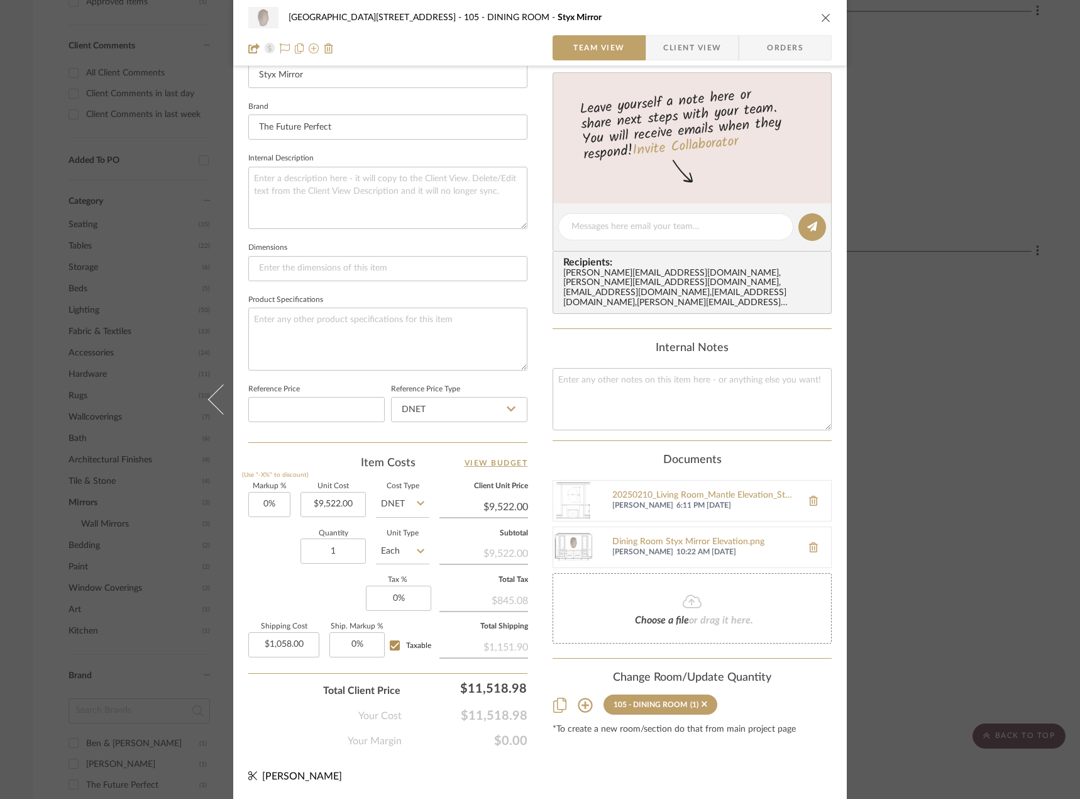
click at [336, 455] on div "Item Costs View Budget" at bounding box center [387, 462] width 279 height 15
click at [684, 53] on span "Client View" at bounding box center [692, 47] width 58 height 25
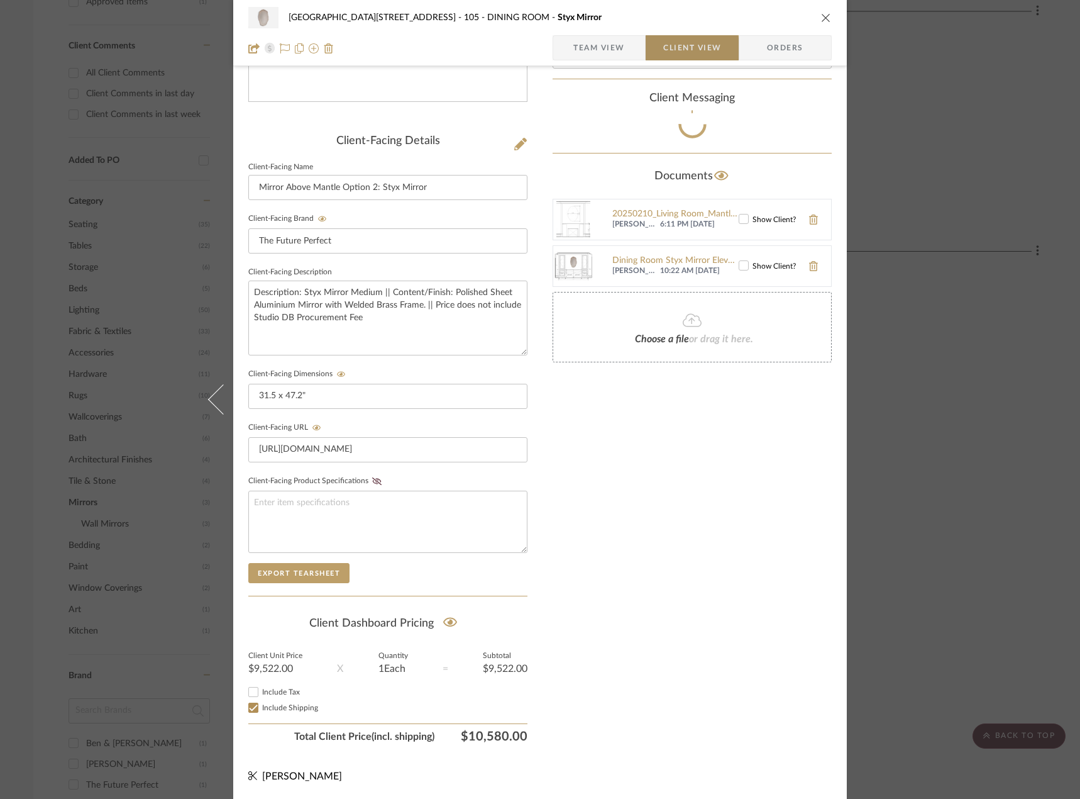
scroll to position [258, 0]
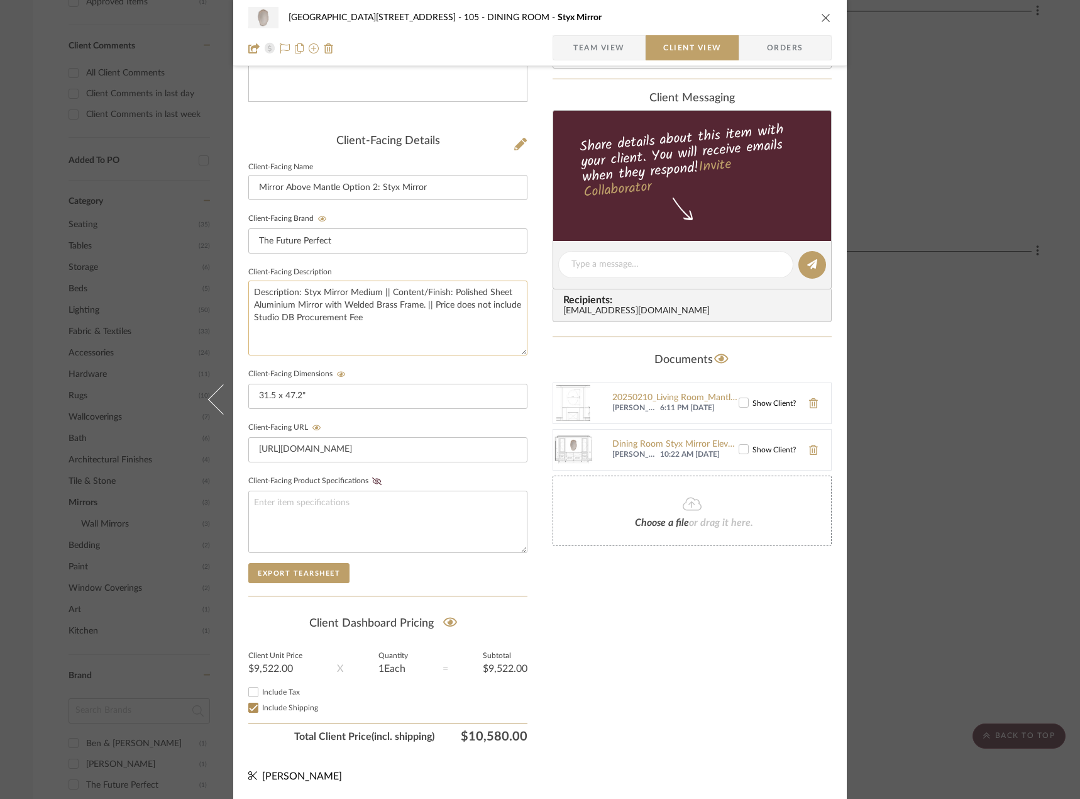
click at [430, 306] on textarea "Description: Styx Mirror Medium || Content/Finish: Polished Sheet Aluminium Mir…" at bounding box center [387, 317] width 279 height 75
click at [507, 307] on textarea "Description: Styx Mirror Medium || Content/Finish: Polished Sheet Aluminium Mir…" at bounding box center [387, 317] width 279 height 75
type textarea "Description: Styx Mirror Medium || Content/Finish: Polished Sheet Aluminium Mir…"
click at [306, 315] on textarea "Description: Styx Mirror Medium || Content/Finish: Polished Sheet Aluminium Mir…" at bounding box center [387, 317] width 279 height 75
click at [434, 334] on textarea "Description: Styx Mirror Medium || Content/Finish: Polished Sheet Aluminium Mir…" at bounding box center [387, 317] width 279 height 75
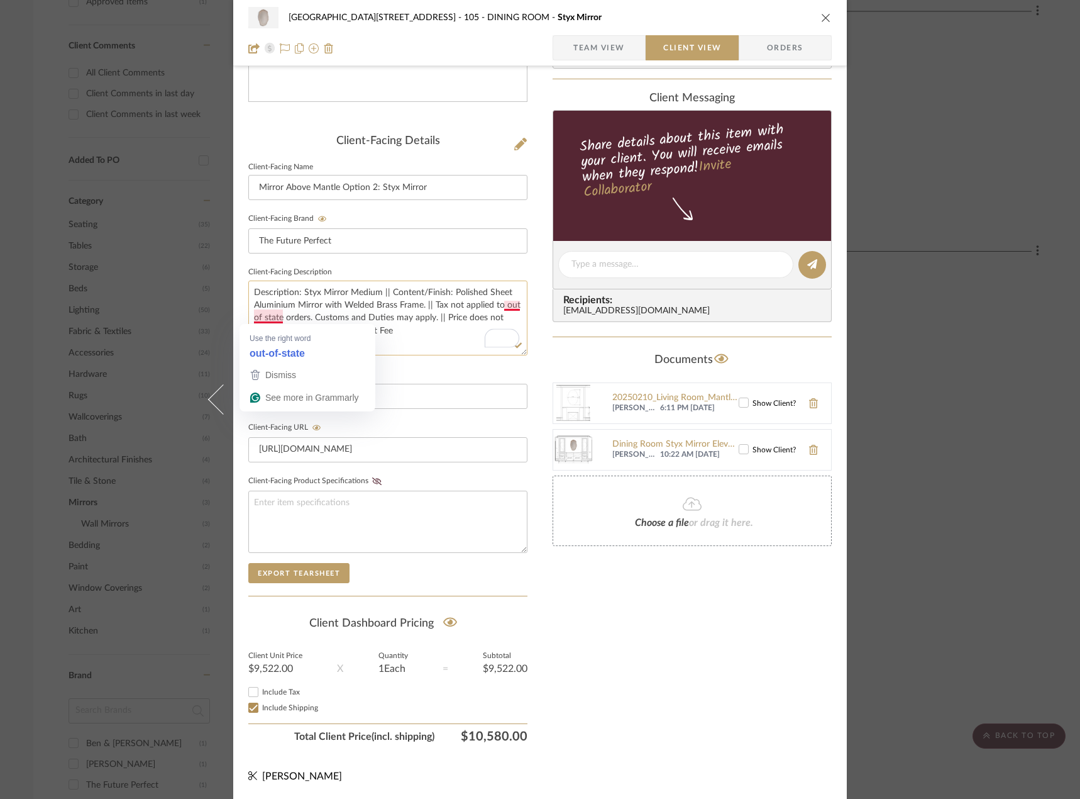
drag, startPoint x: 266, startPoint y: 321, endPoint x: 274, endPoint y: 332, distance: 14.0
click at [267, 321] on textarea "Description: Styx Mirror Medium || Content/Finish: Polished Sheet Aluminium Mir…" at bounding box center [387, 317] width 279 height 75
type textarea "Description: Styx Mirror Medium || Content/Finish: Polished Sheet Aluminium Mir…"
click at [257, 319] on textarea "Description: Styx Mirror Medium || Content/Finish: Polished Sheet Aluminium Mir…" at bounding box center [387, 317] width 279 height 75
click at [263, 318] on textarea "Description: Styx Mirror Medium || Content/Finish: Polished Sheet Aluminium Mir…" at bounding box center [387, 317] width 279 height 75
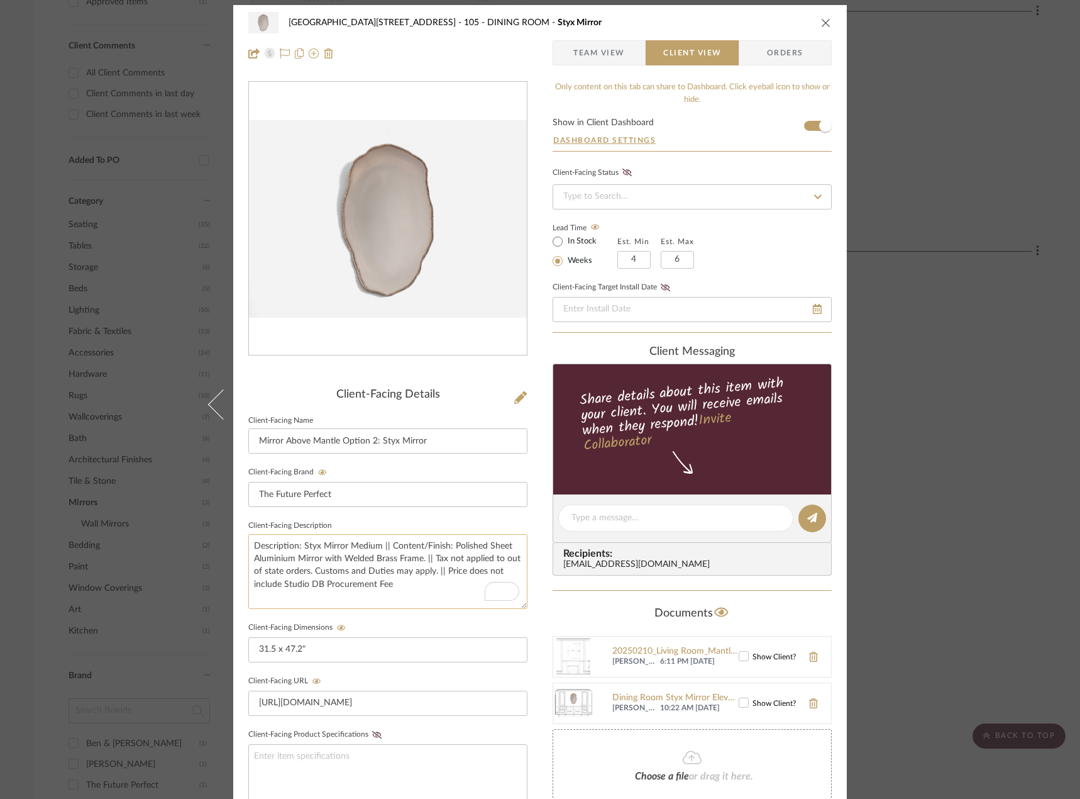
scroll to position [0, 0]
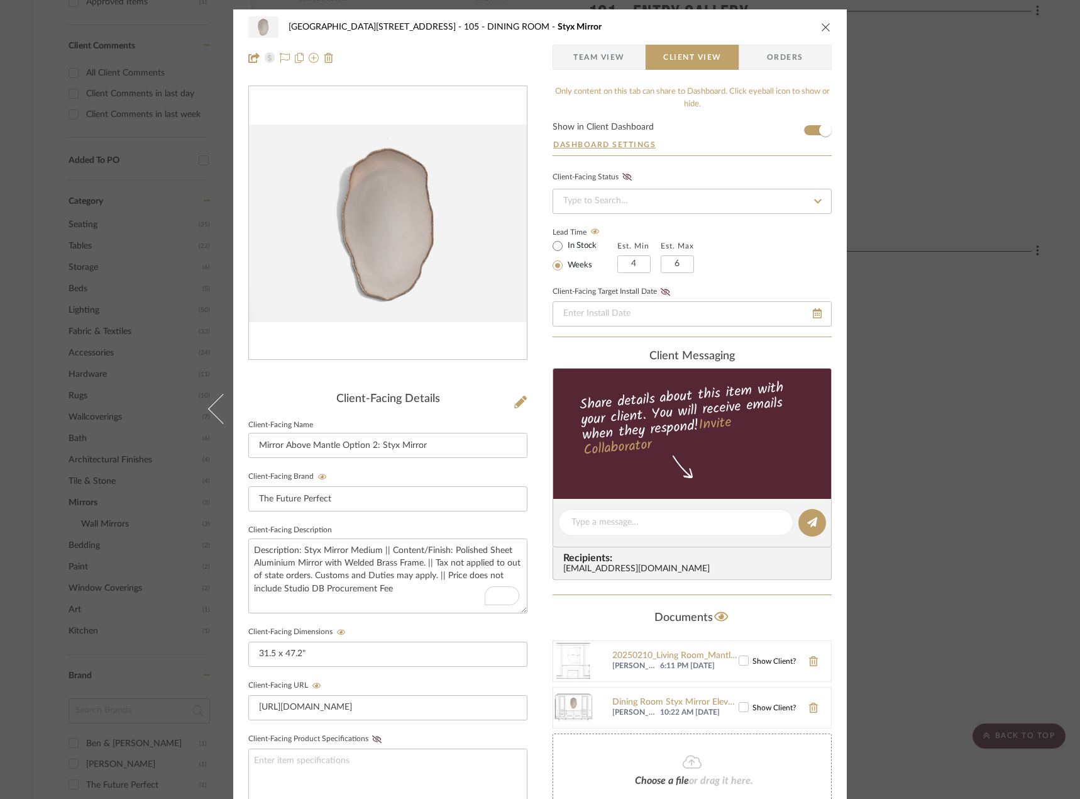
click at [577, 69] on span "Team View" at bounding box center [599, 57] width 52 height 25
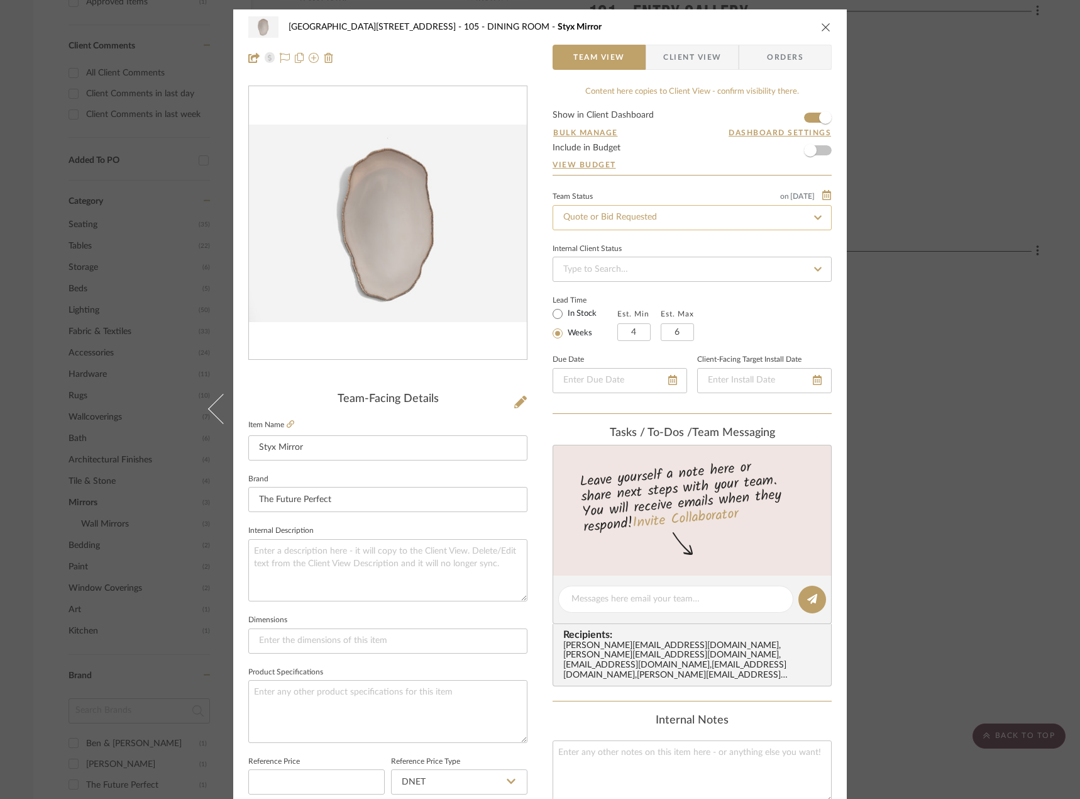
click at [622, 226] on input "Quote or Bid Requested" at bounding box center [692, 217] width 279 height 25
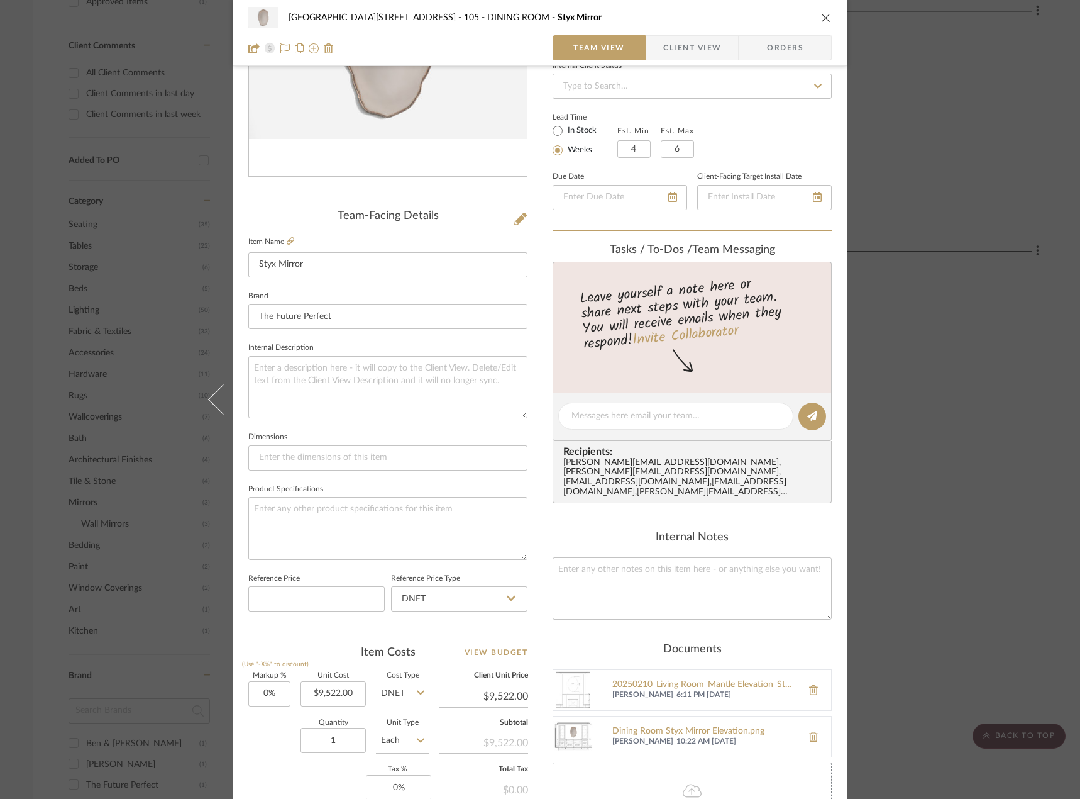
scroll to position [314, 0]
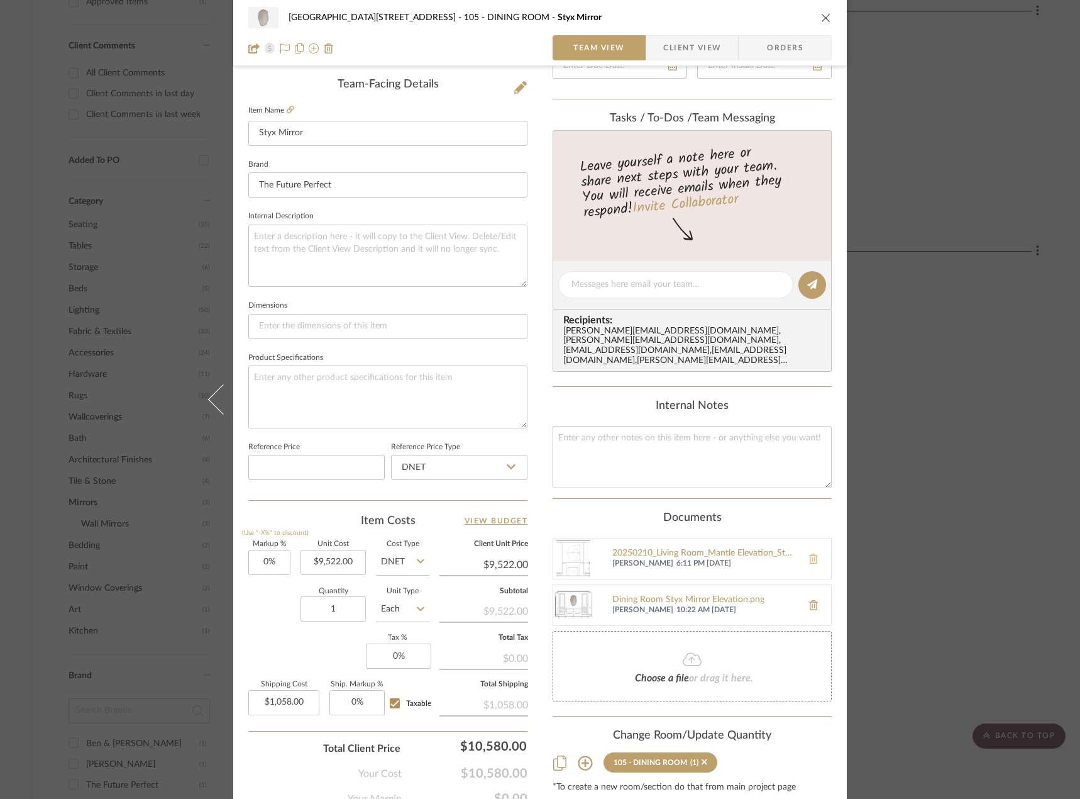
type input "pendin"
click at [809, 553] on icon at bounding box center [813, 558] width 9 height 10
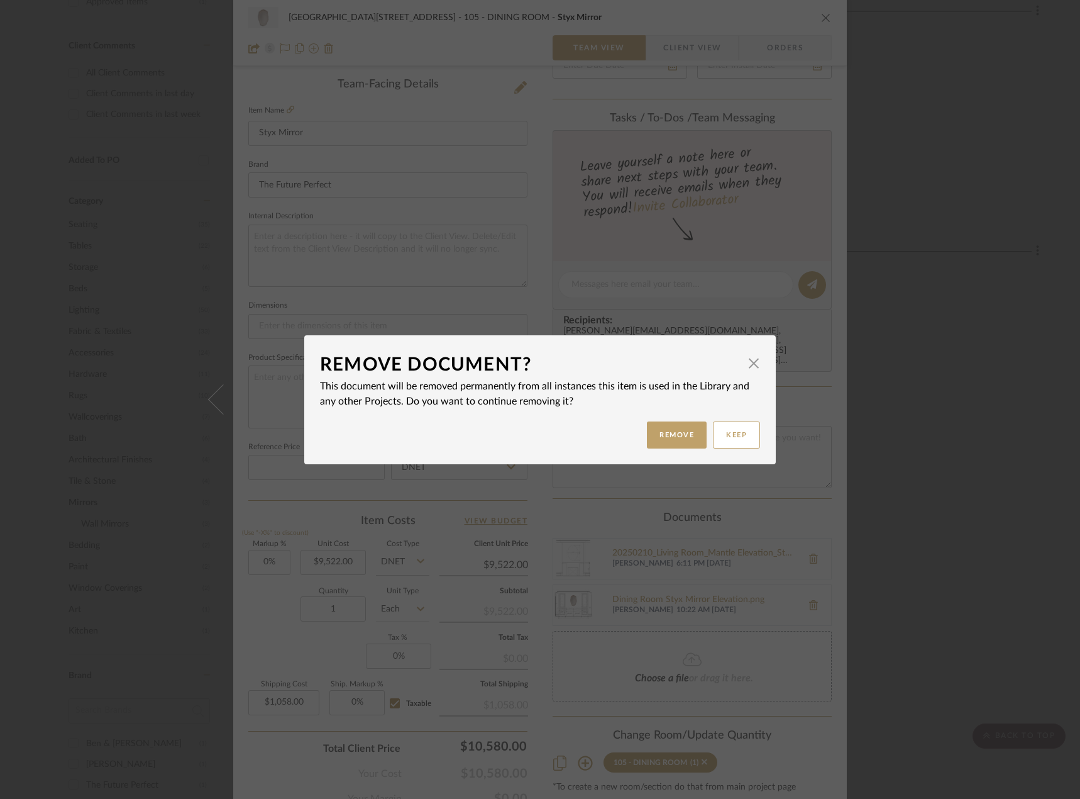
type input "[DATE]"
click at [689, 436] on button "Remove" at bounding box center [677, 434] width 60 height 27
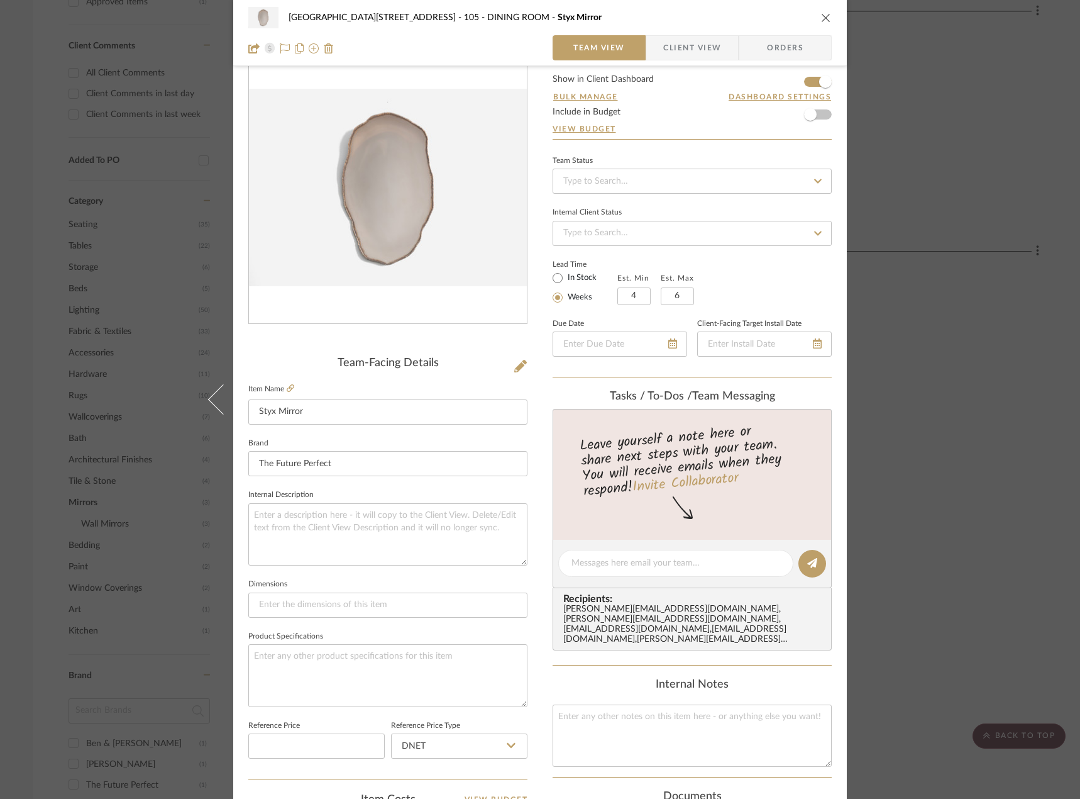
scroll to position [0, 0]
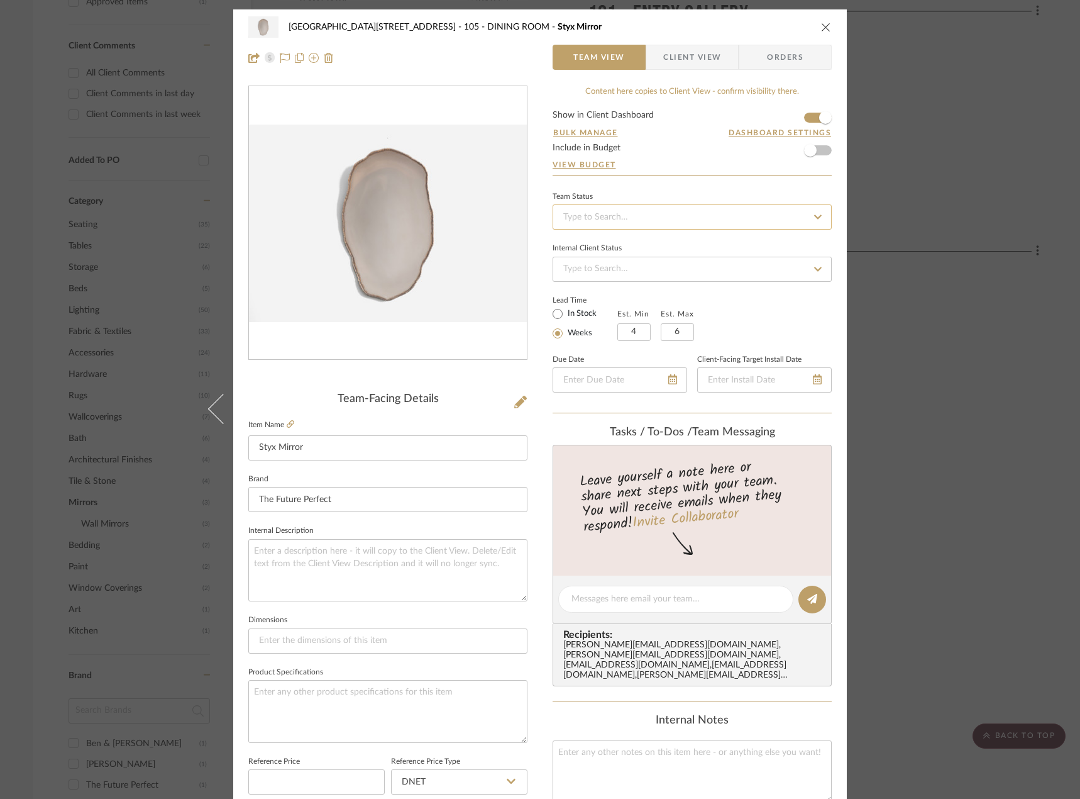
click at [678, 216] on input at bounding box center [692, 216] width 279 height 25
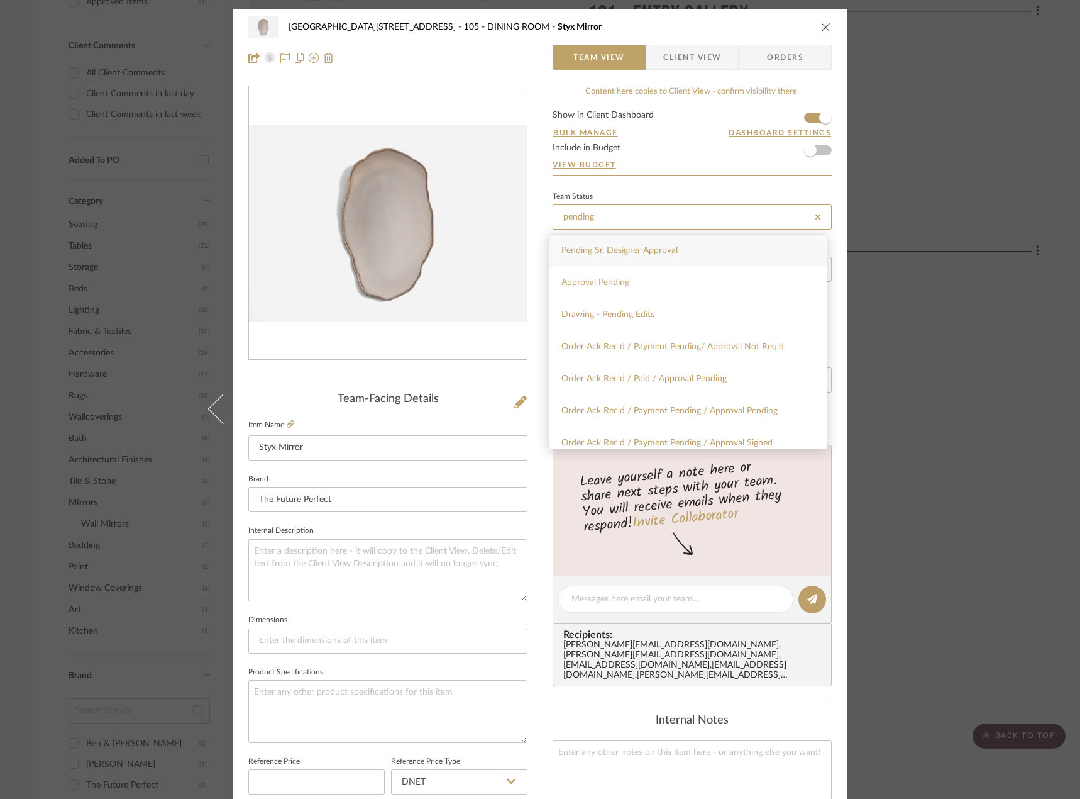
type input "pending"
click at [653, 255] on span "Pending Sr. Designer Approval" at bounding box center [620, 250] width 116 height 9
type input "[DATE]"
type input "Pending Sr. Designer Approval"
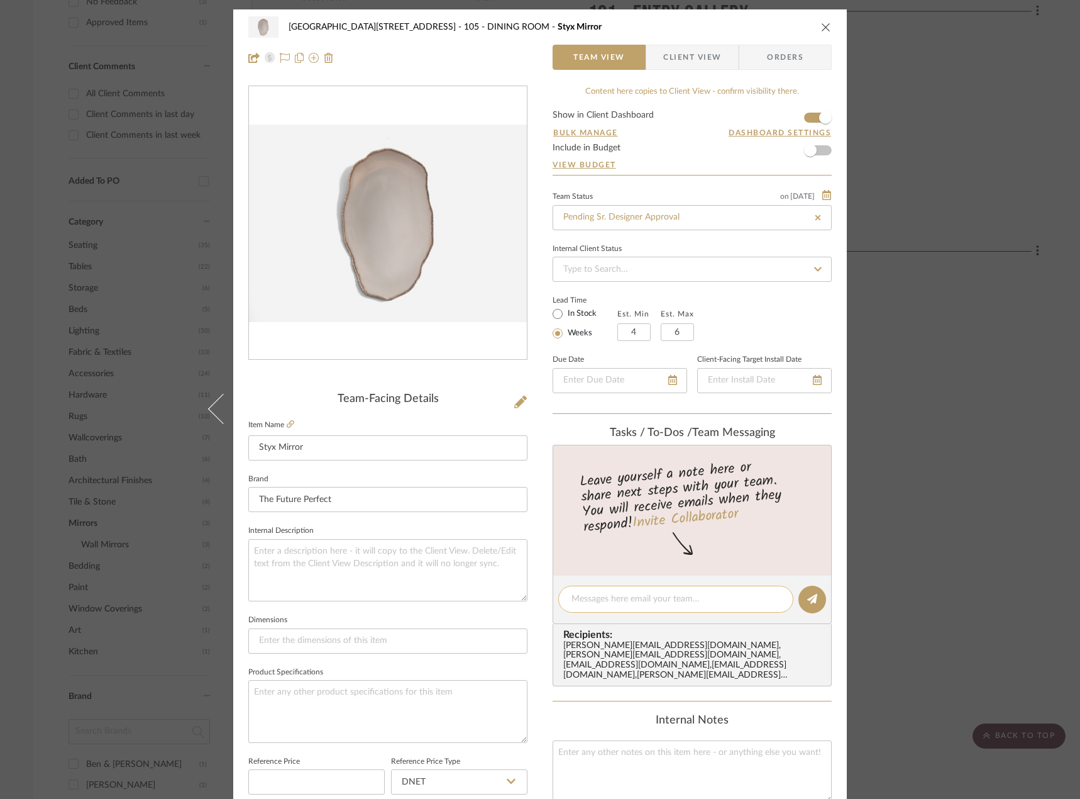
click at [661, 597] on textarea at bounding box center [676, 598] width 209 height 13
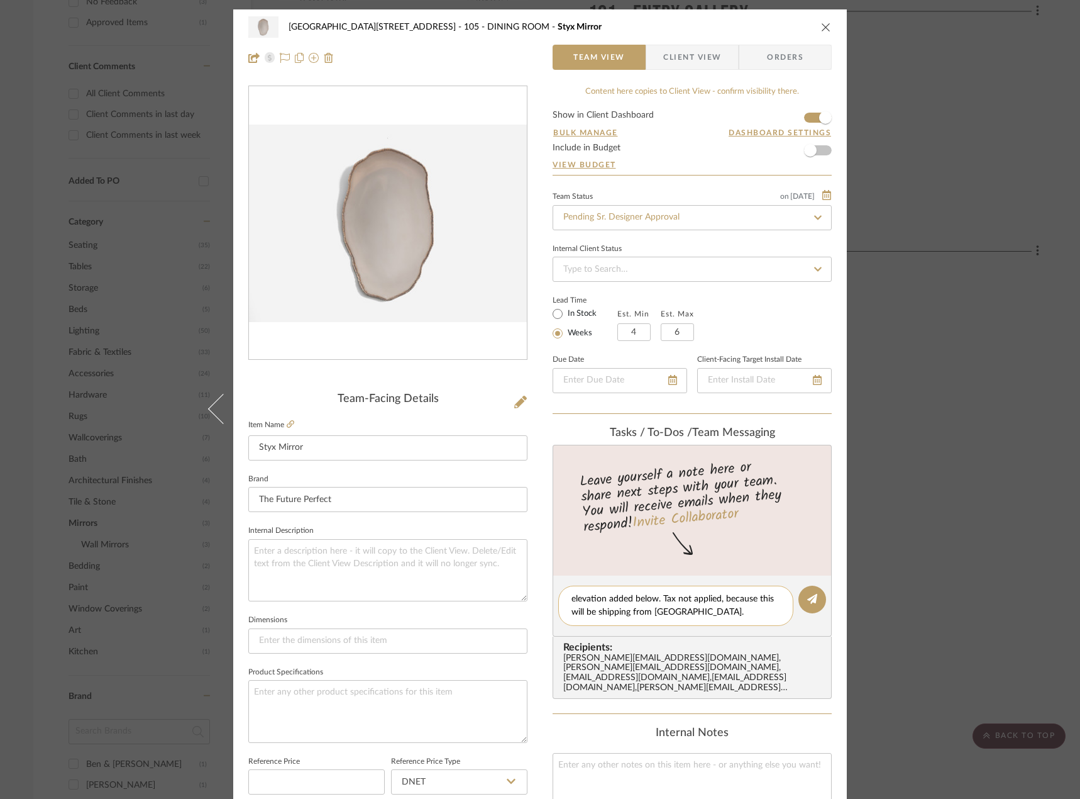
click at [574, 604] on textarea "elevation added below. Tax not applied, because this will be shipping from [GEO…" at bounding box center [676, 605] width 209 height 26
click at [572, 604] on textarea "elevation added below. Tax not applied, because this will be shipping from [GEO…" at bounding box center [676, 605] width 209 height 26
type textarea "Elevation added below. Tax not applied, because this will be shipping from [GEO…"
click at [807, 593] on button at bounding box center [813, 599] width 28 height 28
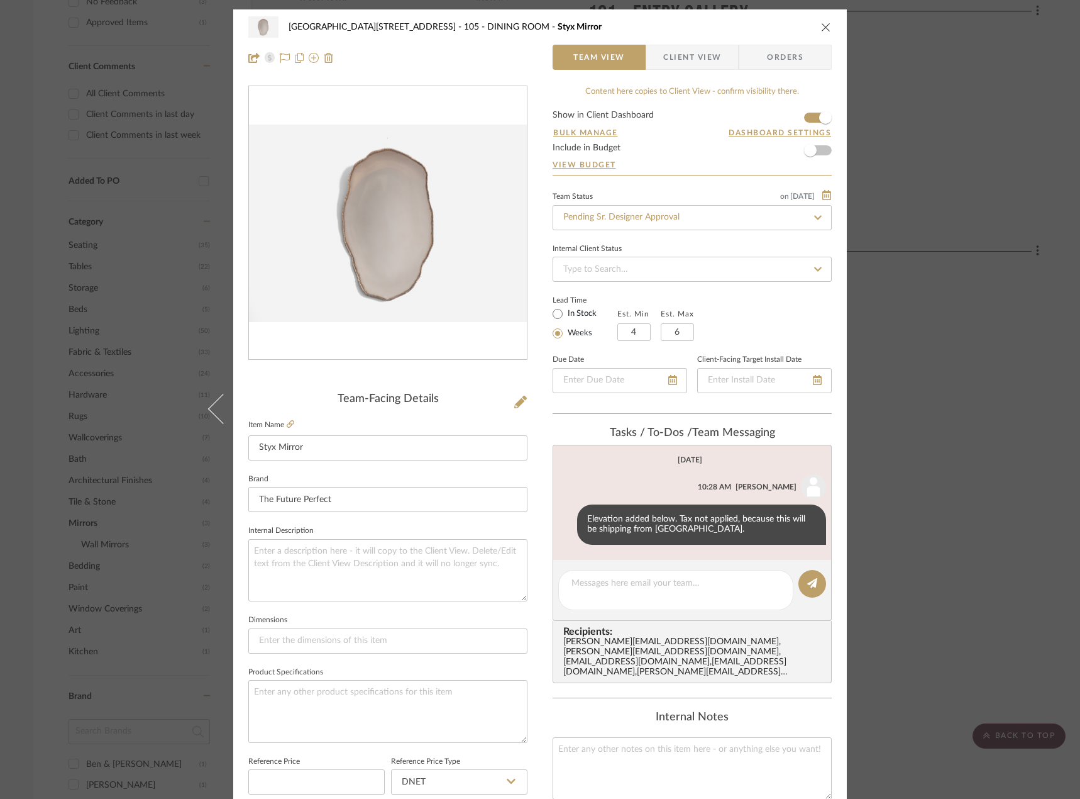
click at [883, 119] on div "24100 - [STREET_ADDRESS] - Mall 105 - DINING ROOM Styx Mirror Team View Client …" at bounding box center [540, 399] width 1080 height 799
